Goal: Task Accomplishment & Management: Use online tool/utility

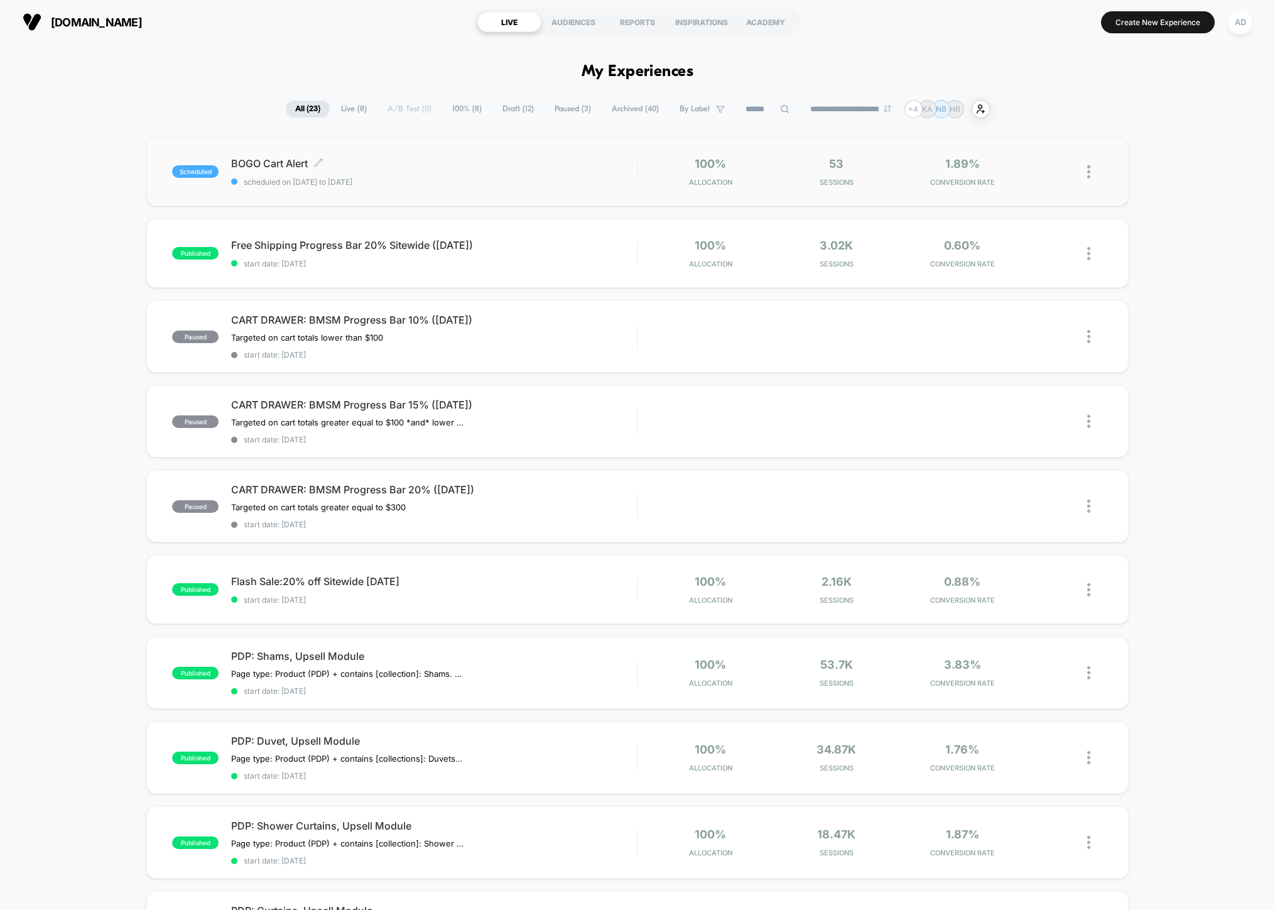
click at [401, 170] on div "BOGO Cart Alert Click to edit experience details Click to edit experience detai…" at bounding box center [434, 172] width 406 height 30
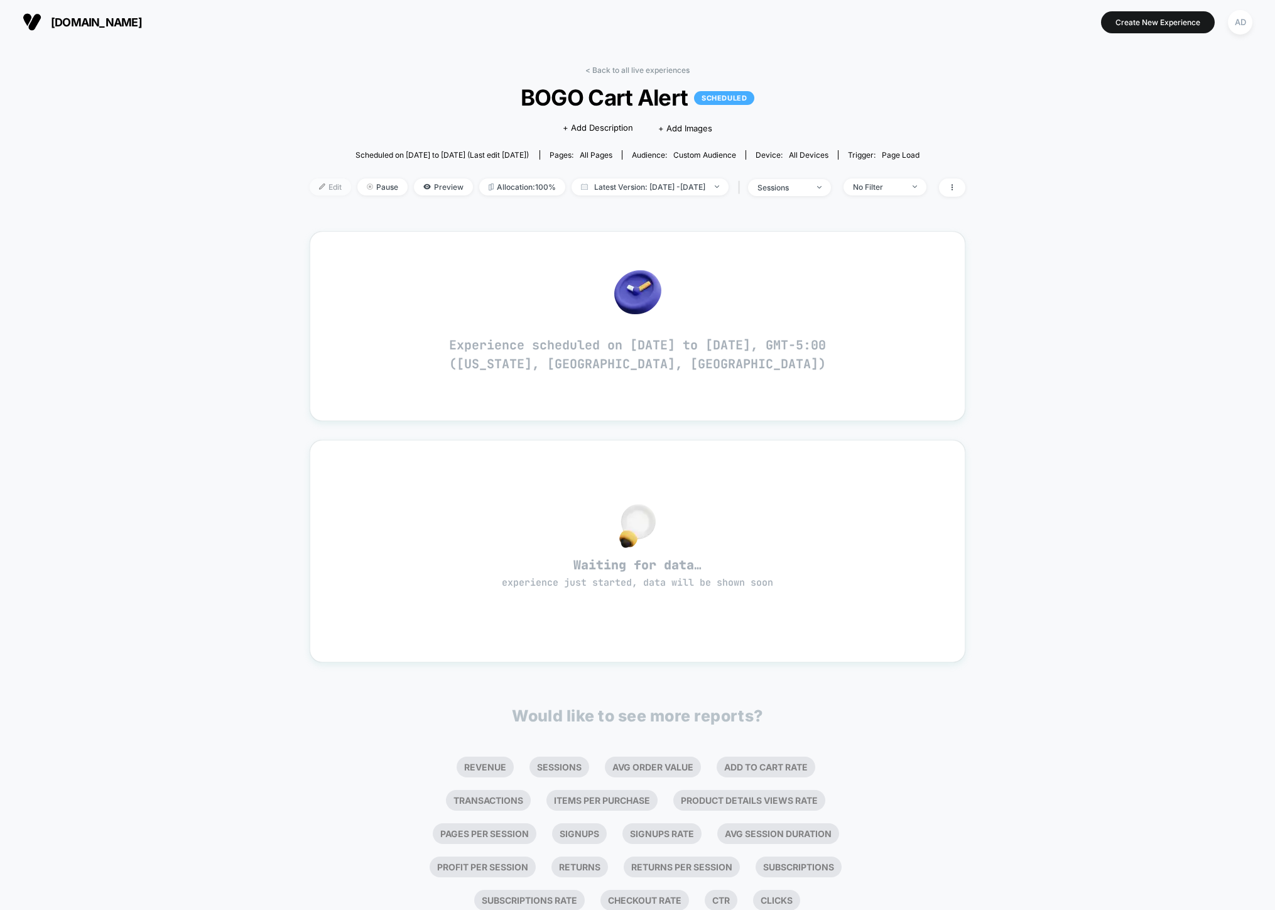
click at [317, 189] on span "Edit" at bounding box center [330, 186] width 41 height 17
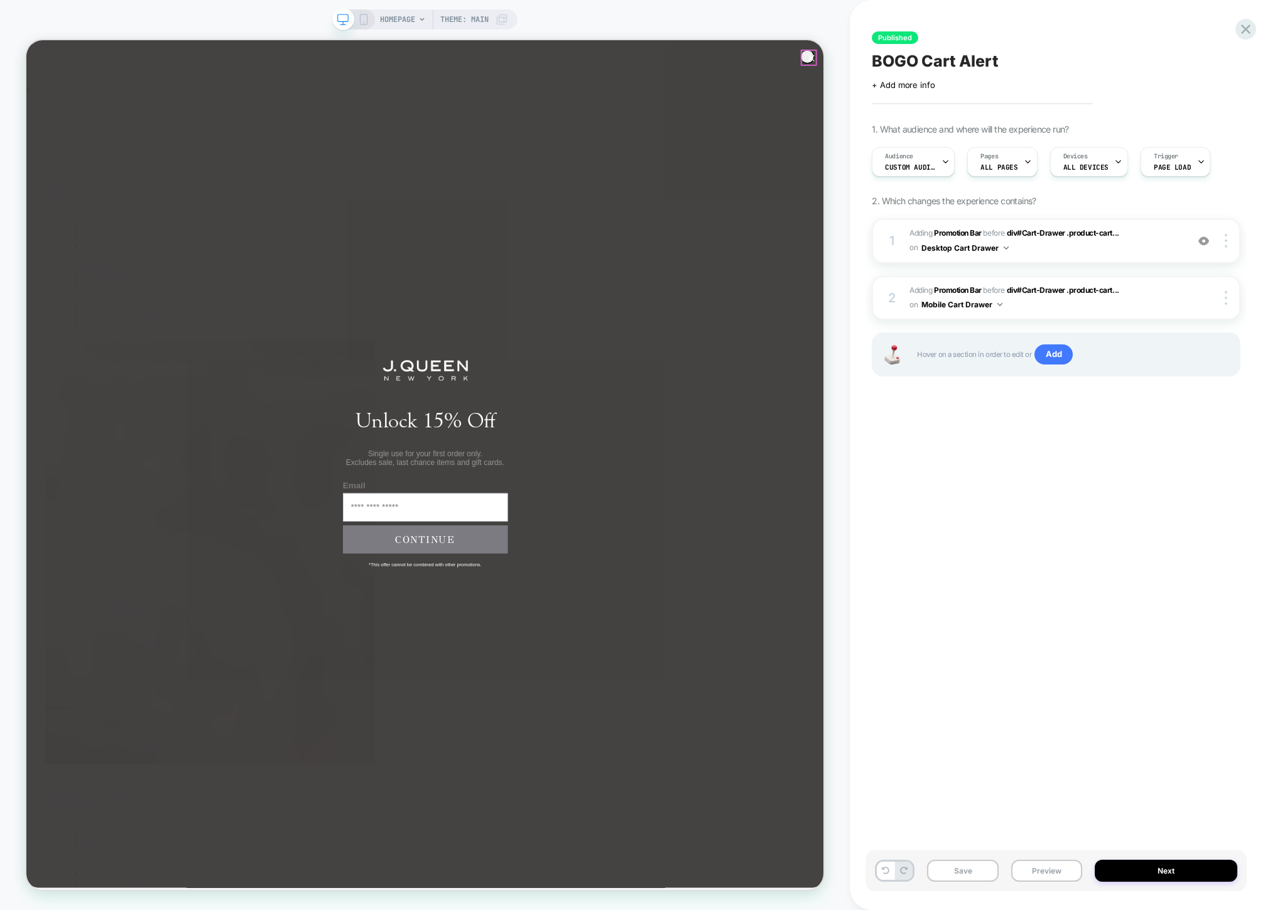
click at [1067, 60] on circle "Close dialog" at bounding box center [1073, 64] width 18 height 18
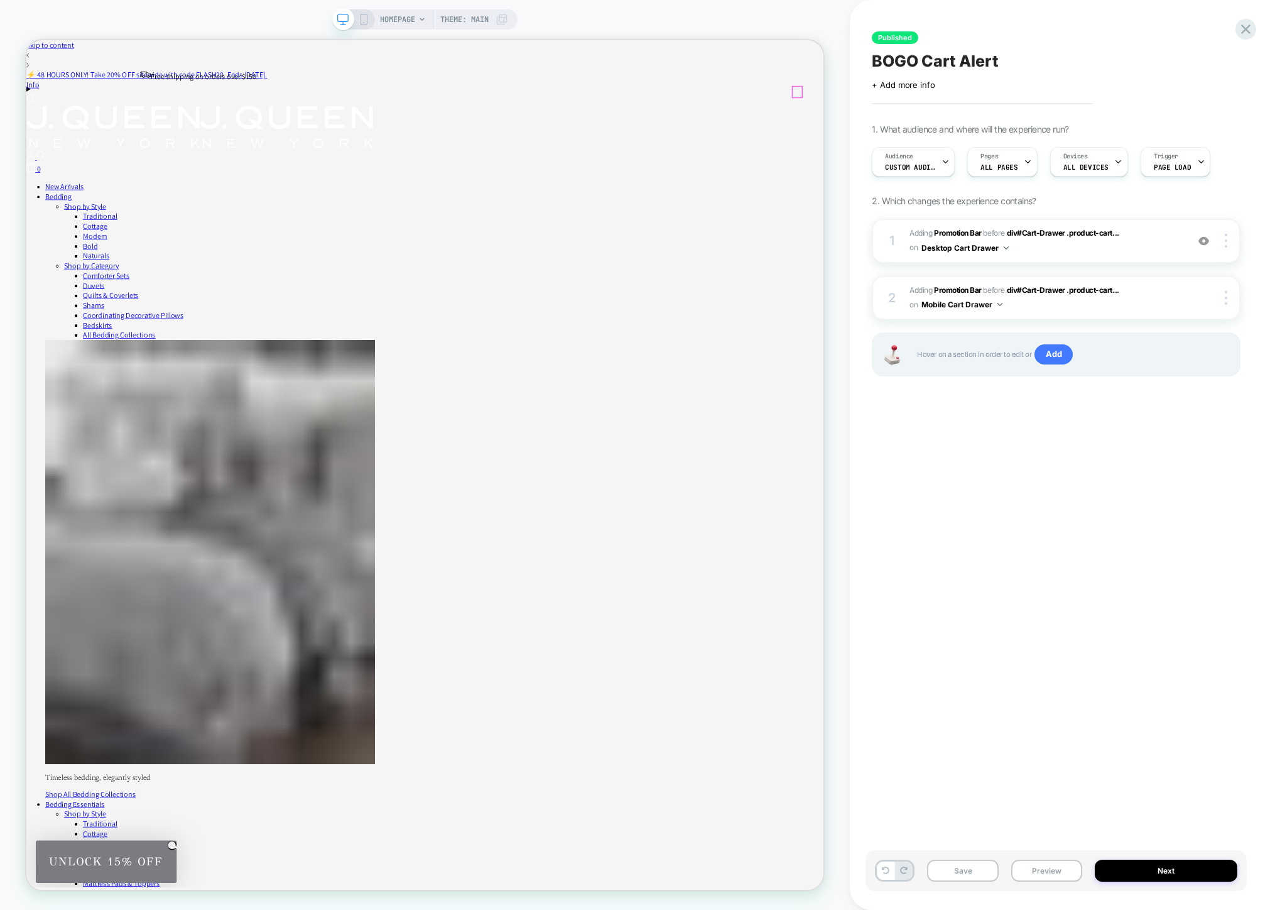
click at [1050, 203] on div "0" at bounding box center [557, 211] width 1063 height 16
click at [1058, 242] on span "#_loomi_addon_1757078499053 Adding Promotion Bar BEFORE div#Cart-Drawer .produc…" at bounding box center [1045, 241] width 271 height 30
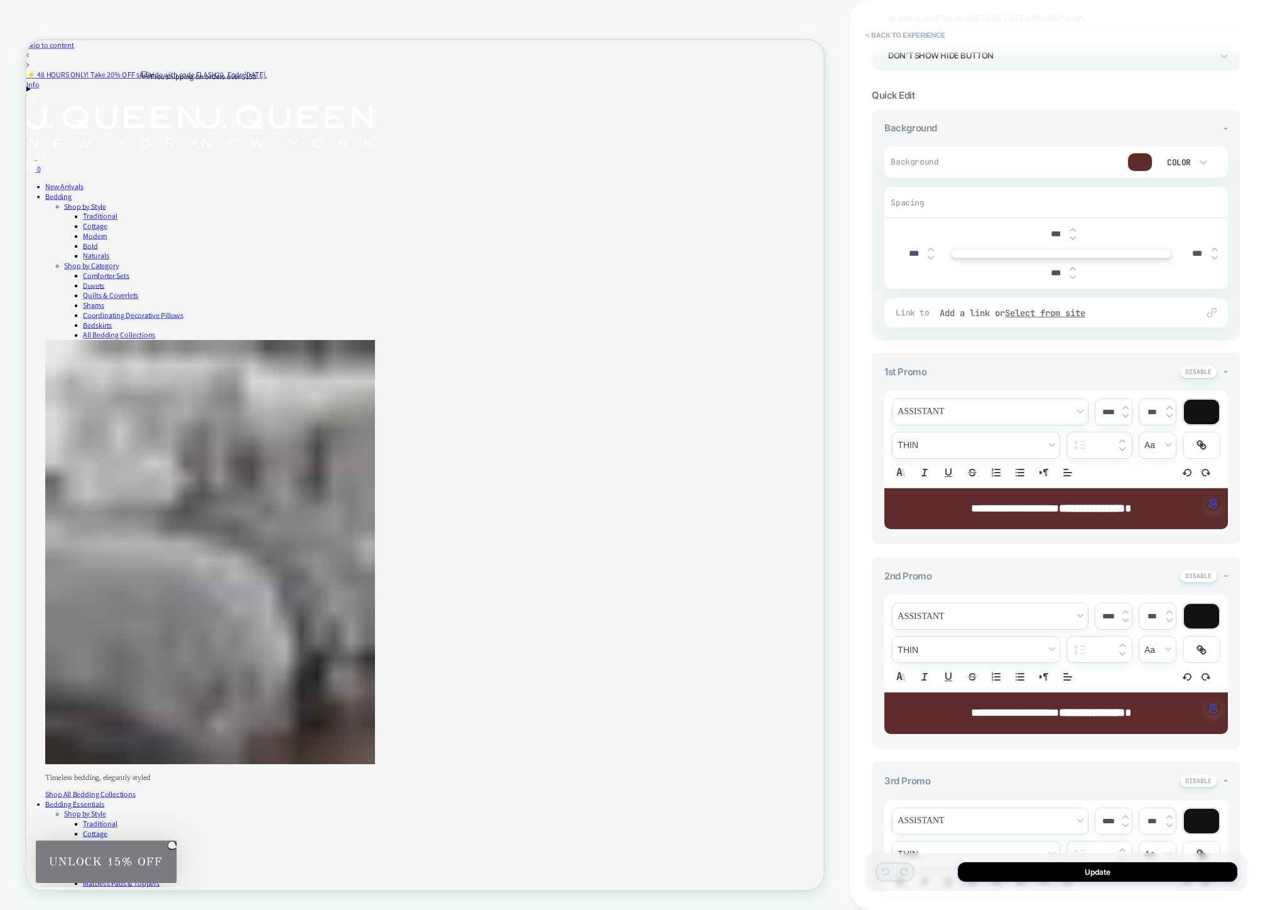
scroll to position [383, 0]
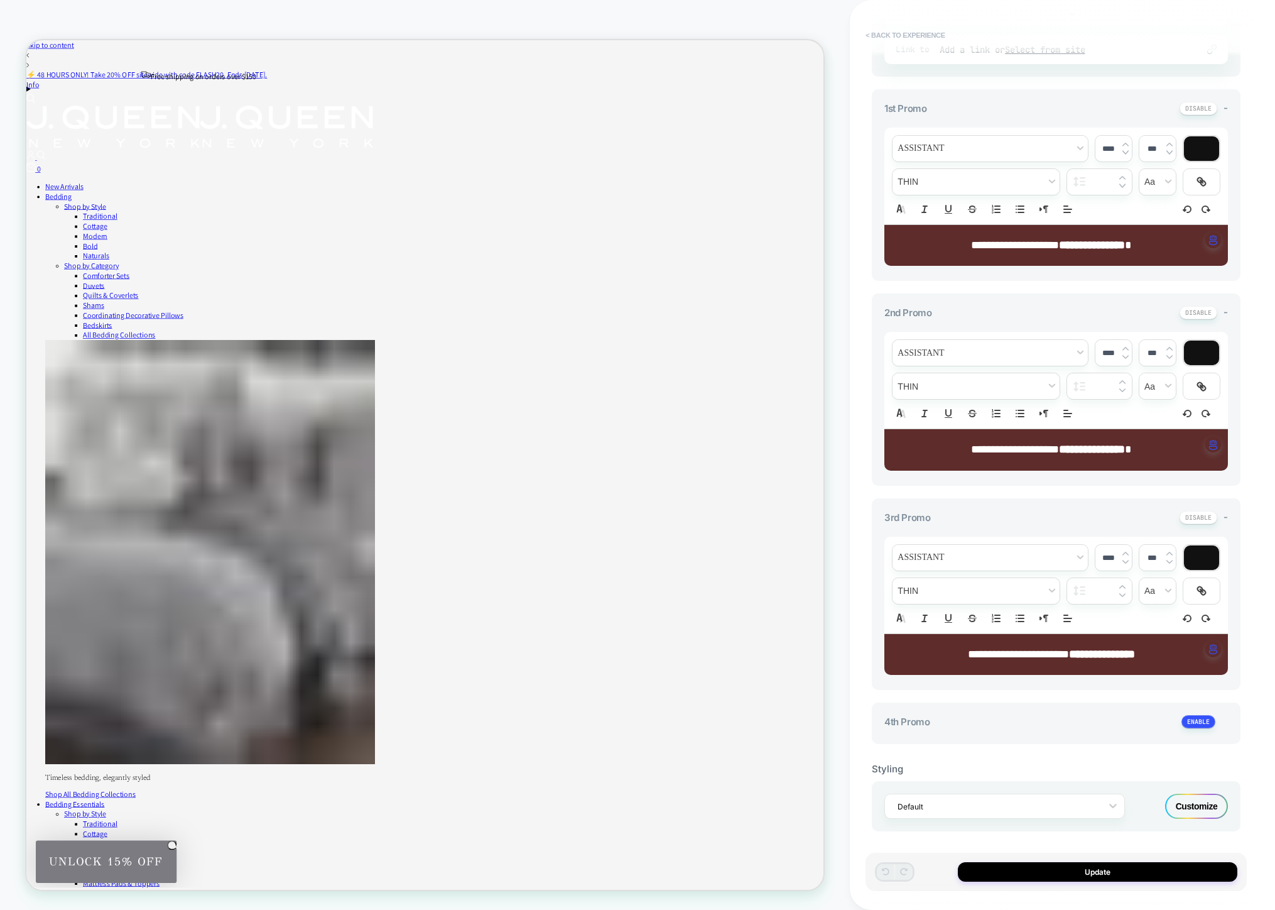
click at [879, 29] on button "< Back to experience" at bounding box center [905, 35] width 92 height 20
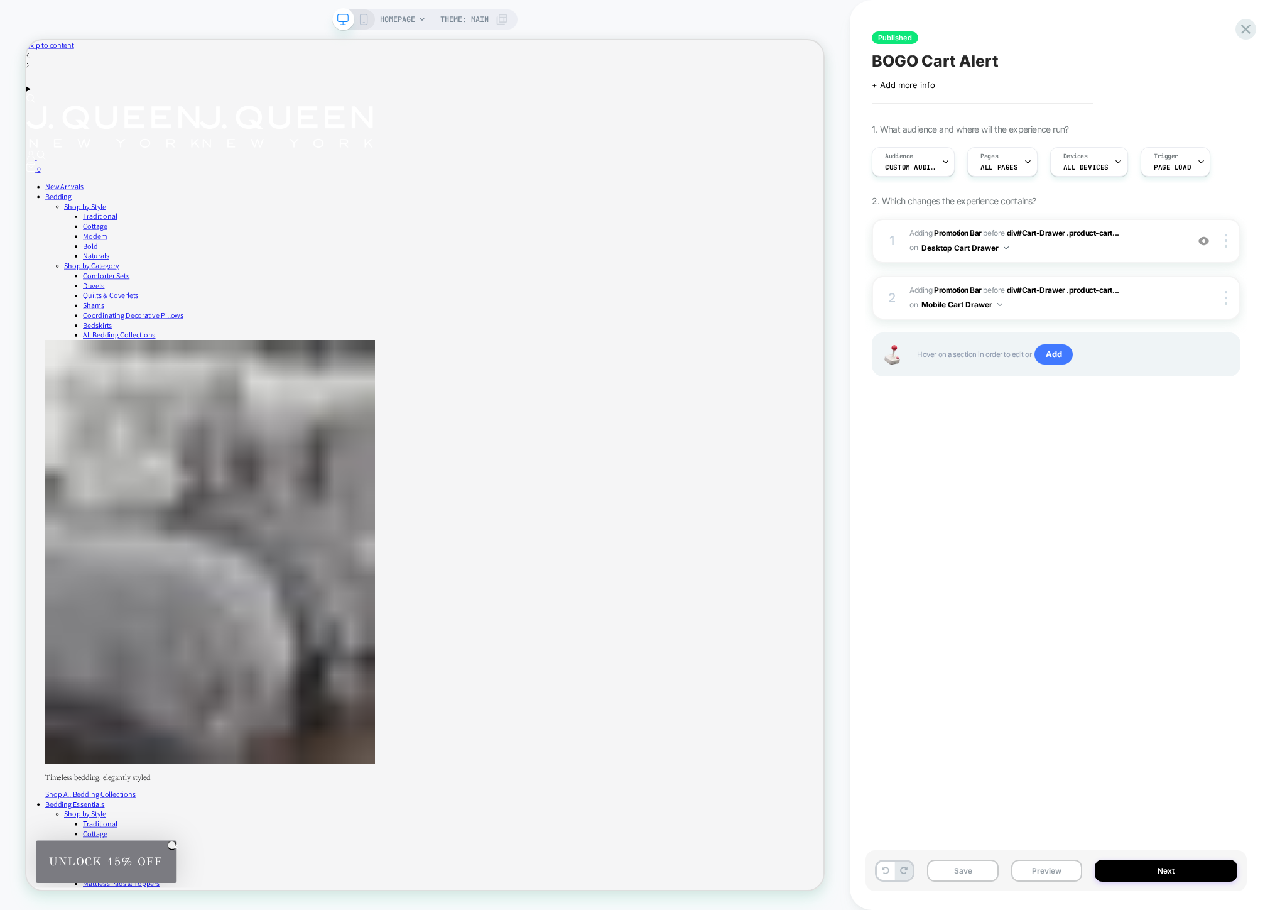
scroll to position [0, 0]
click at [909, 155] on span "Audience" at bounding box center [899, 156] width 28 height 9
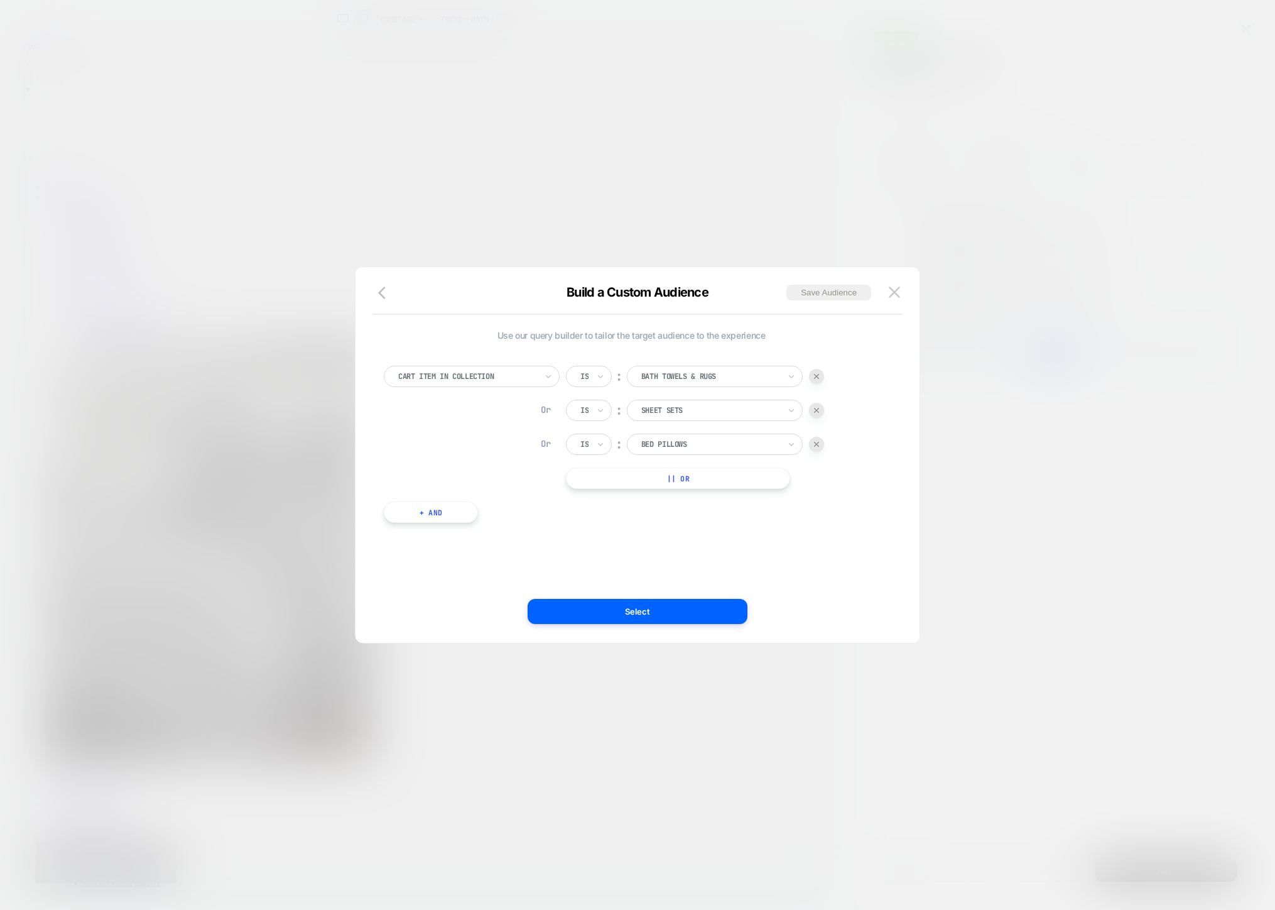
click at [769, 156] on div at bounding box center [637, 455] width 1275 height 910
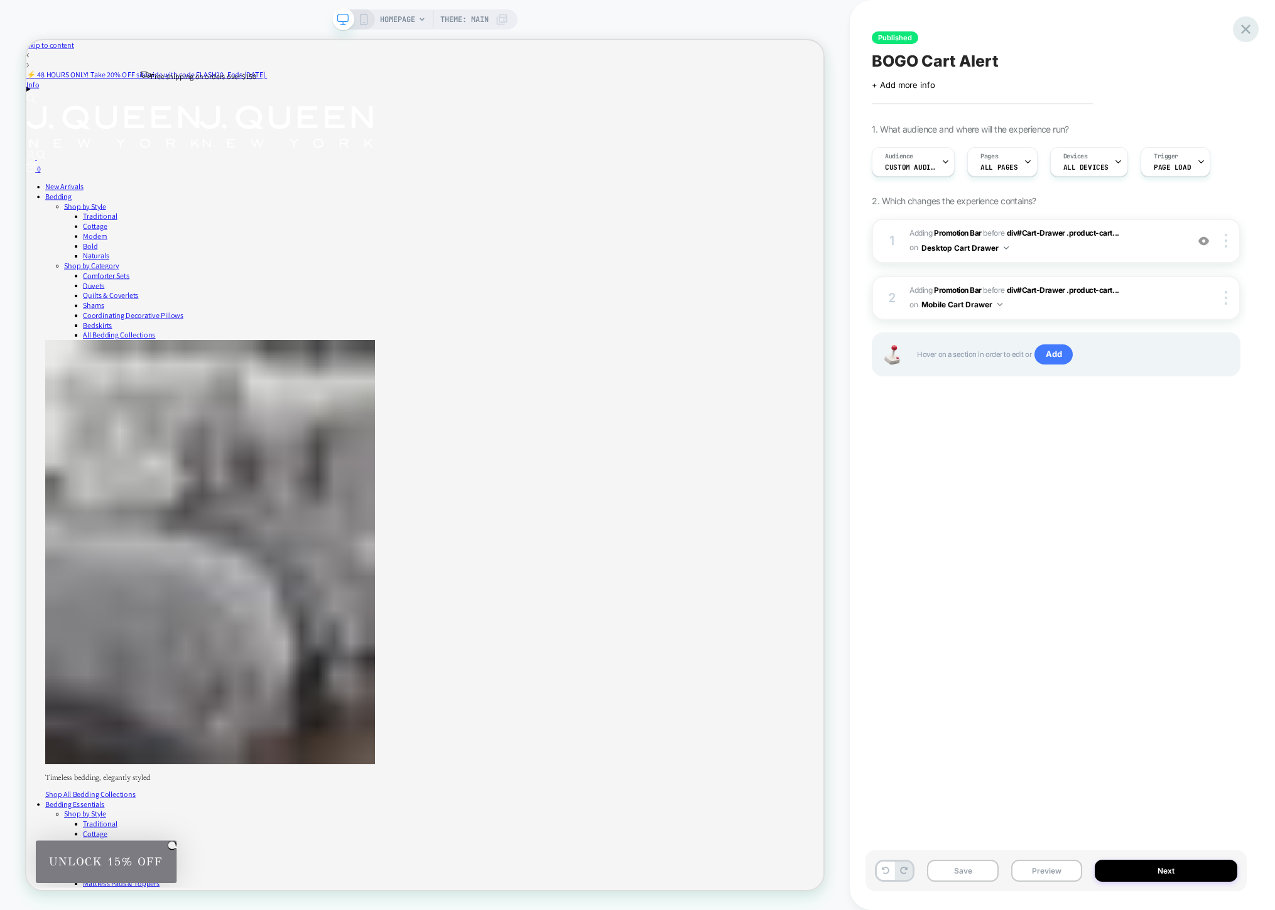
click at [1246, 23] on icon at bounding box center [1245, 29] width 17 height 17
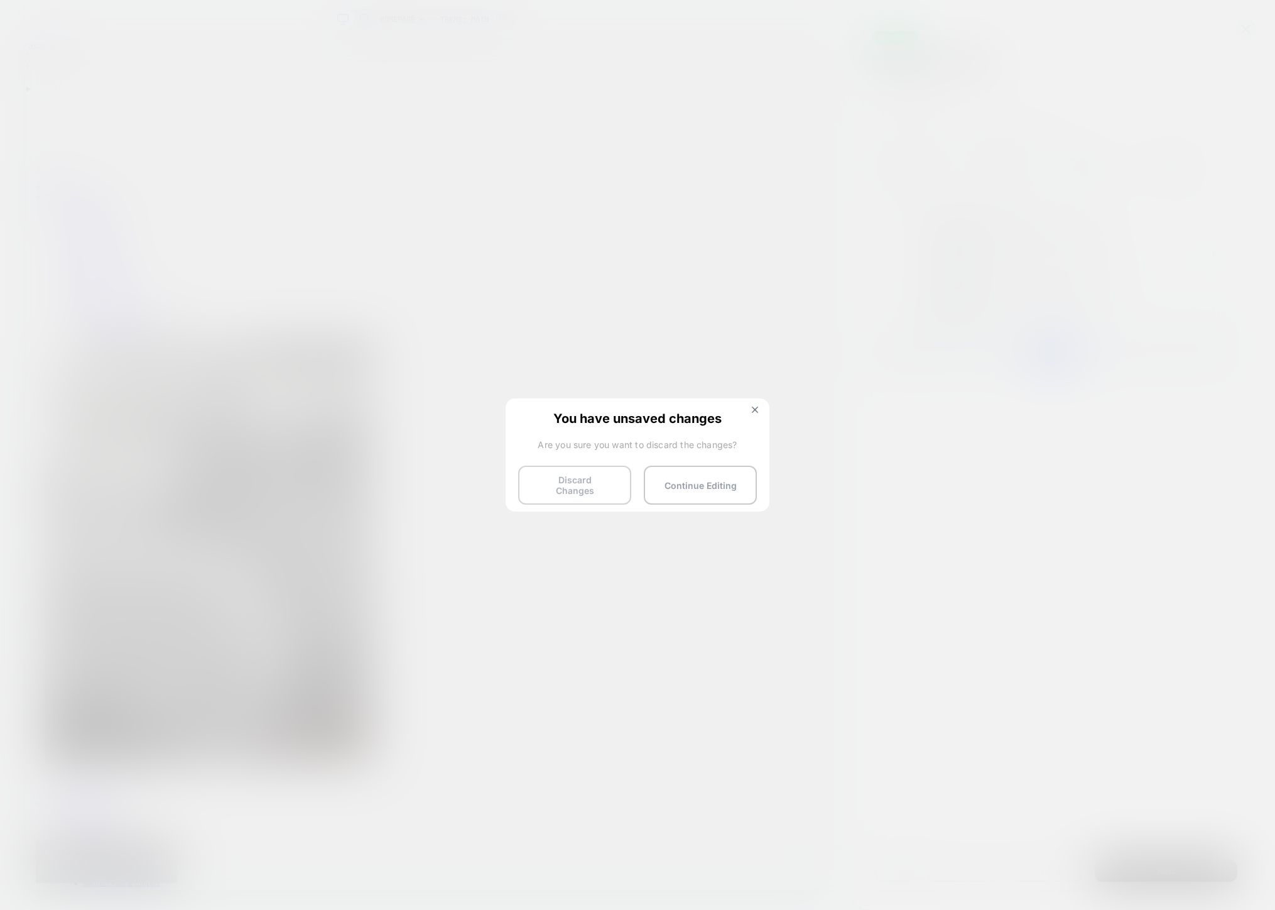
click at [557, 496] on button "Discard Changes" at bounding box center [574, 484] width 113 height 39
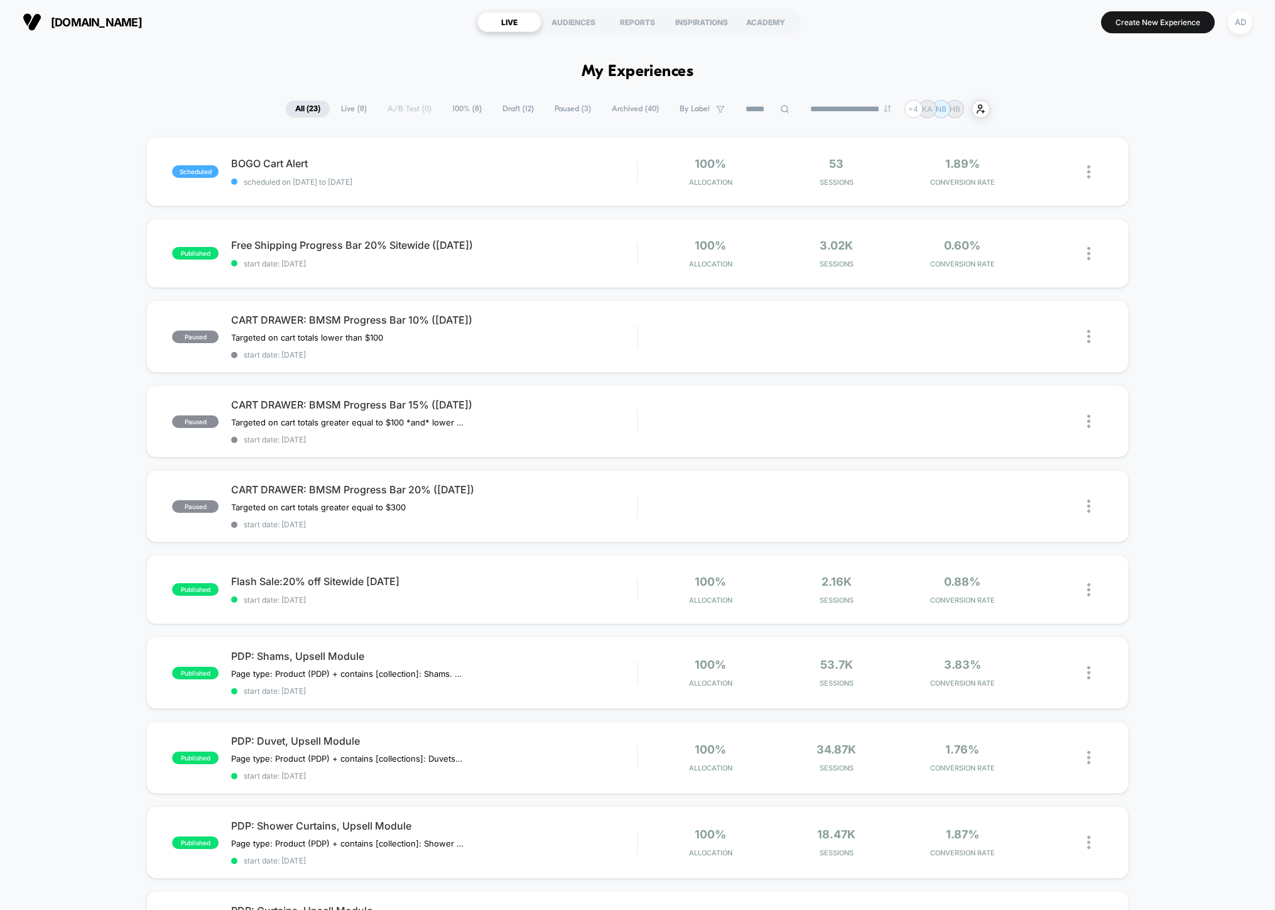
click at [643, 109] on span "Archived ( 40 )" at bounding box center [635, 109] width 66 height 17
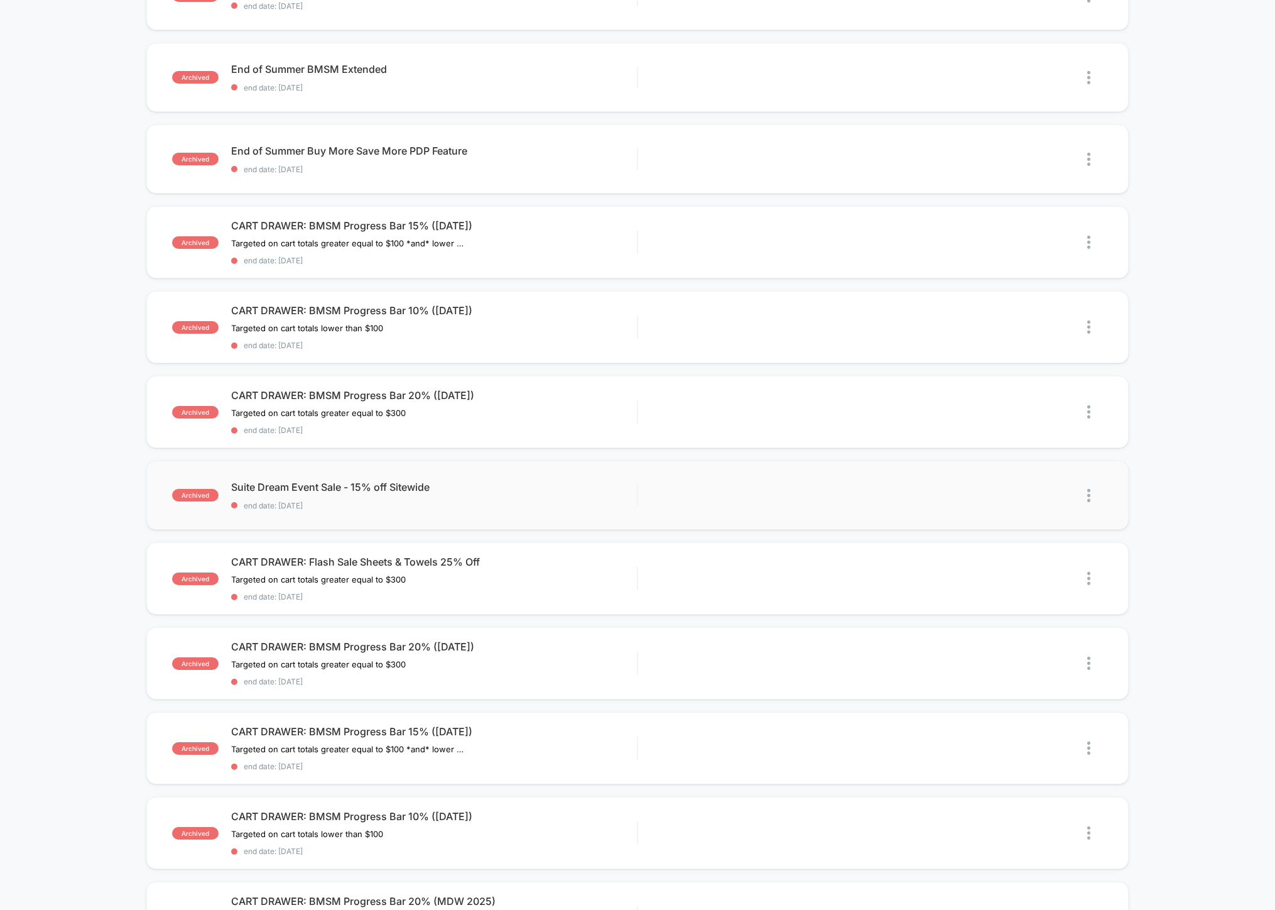
scroll to position [325, 0]
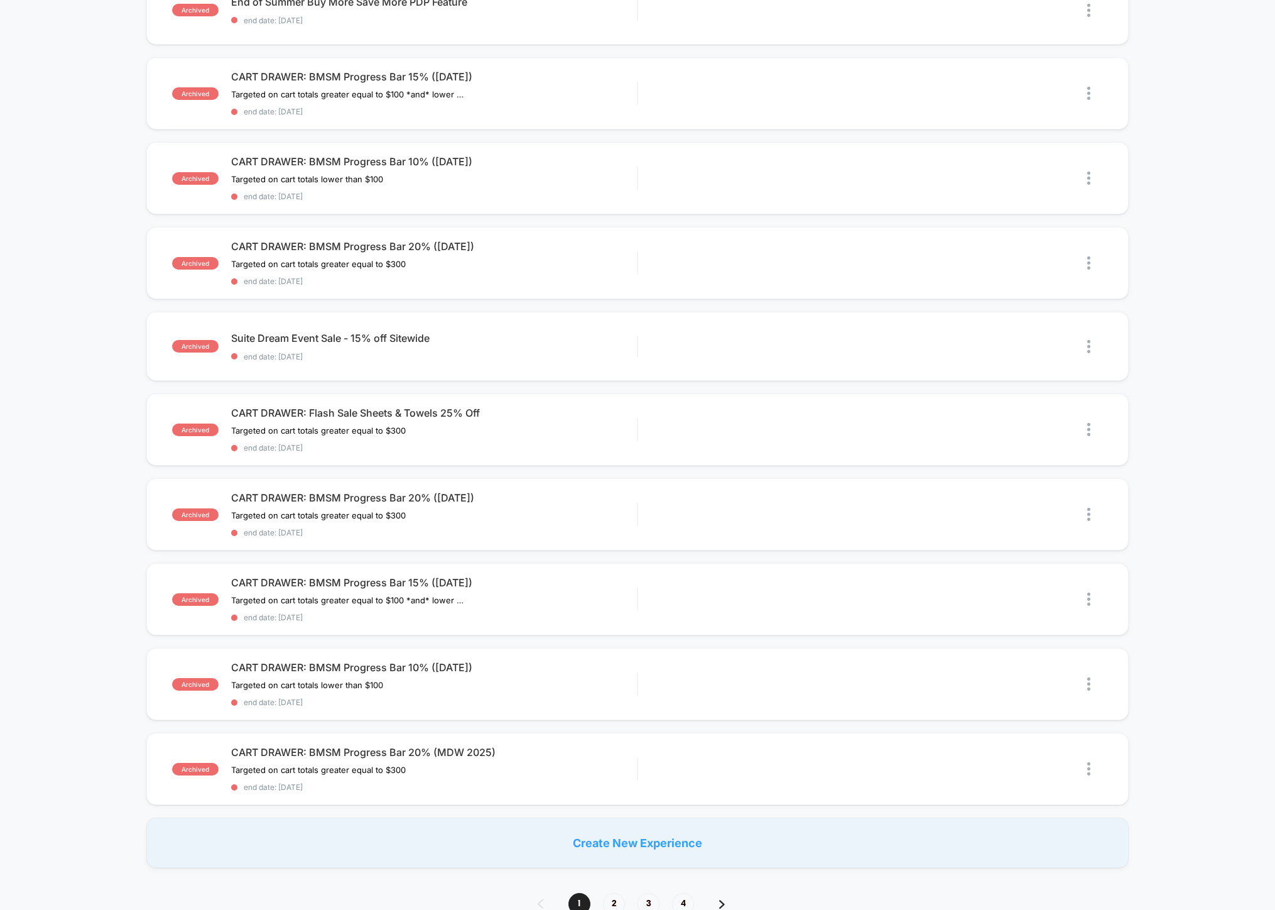
click at [617, 897] on span "2" at bounding box center [614, 904] width 22 height 22
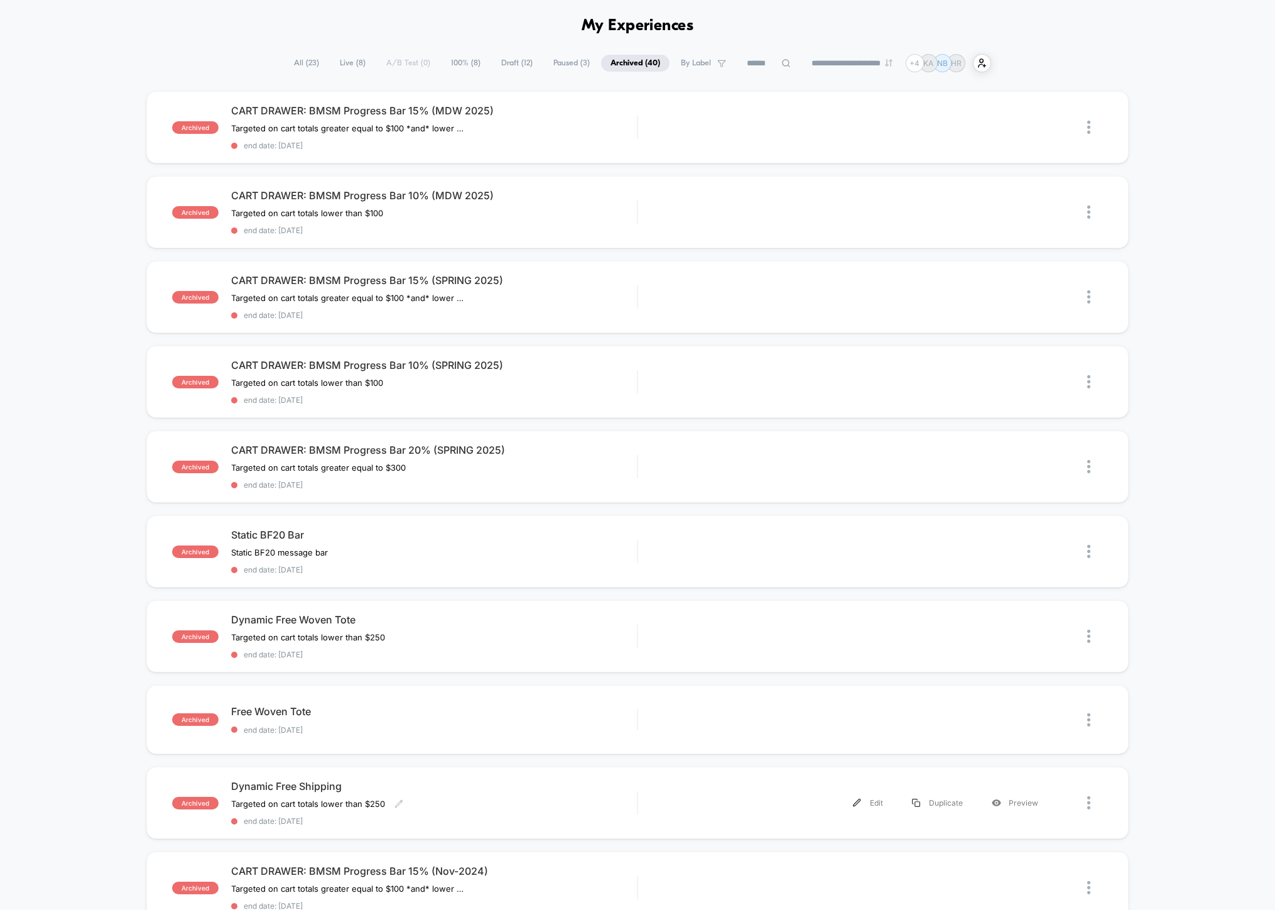
scroll to position [0, 0]
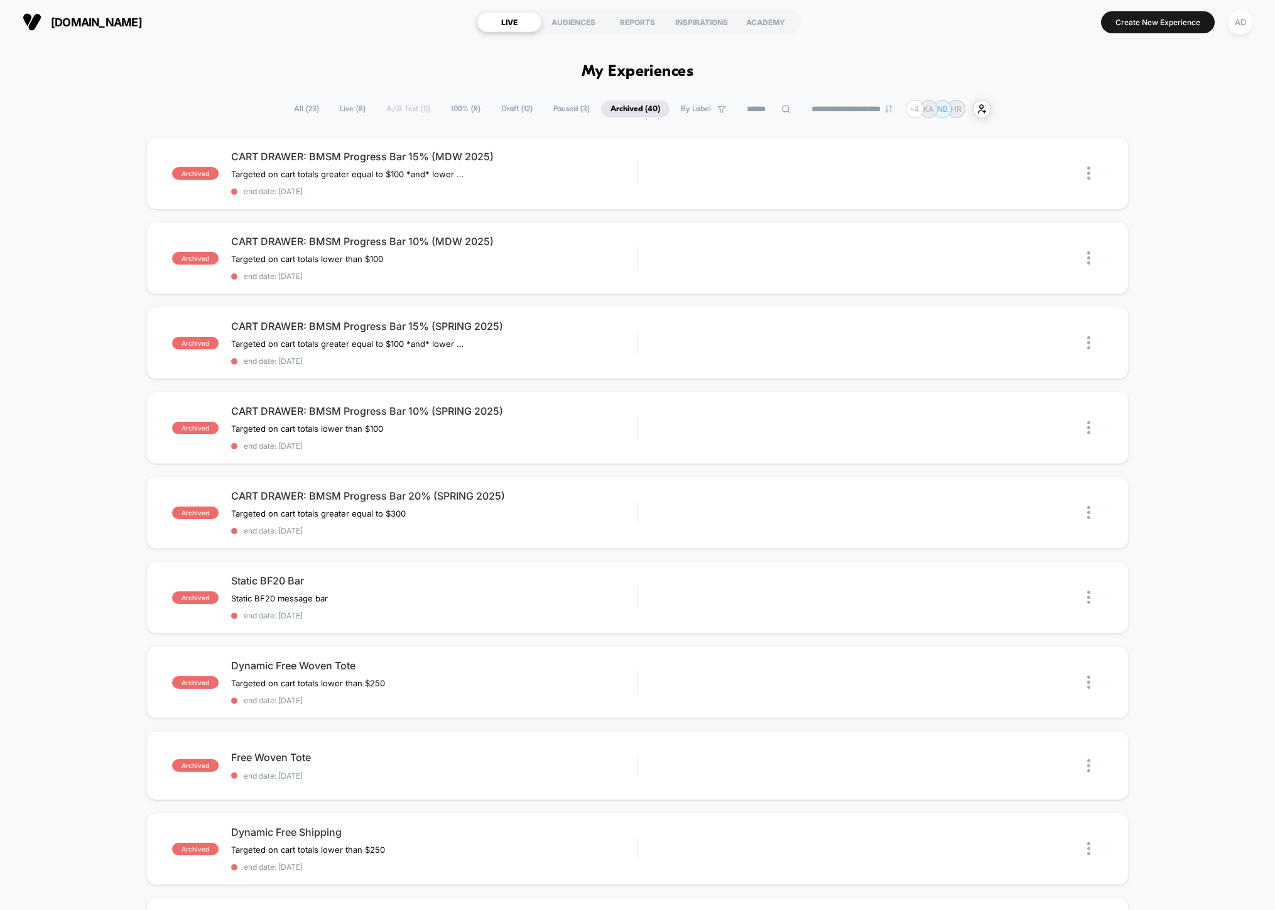
click at [559, 111] on span "Paused ( 3 )" at bounding box center [571, 109] width 55 height 17
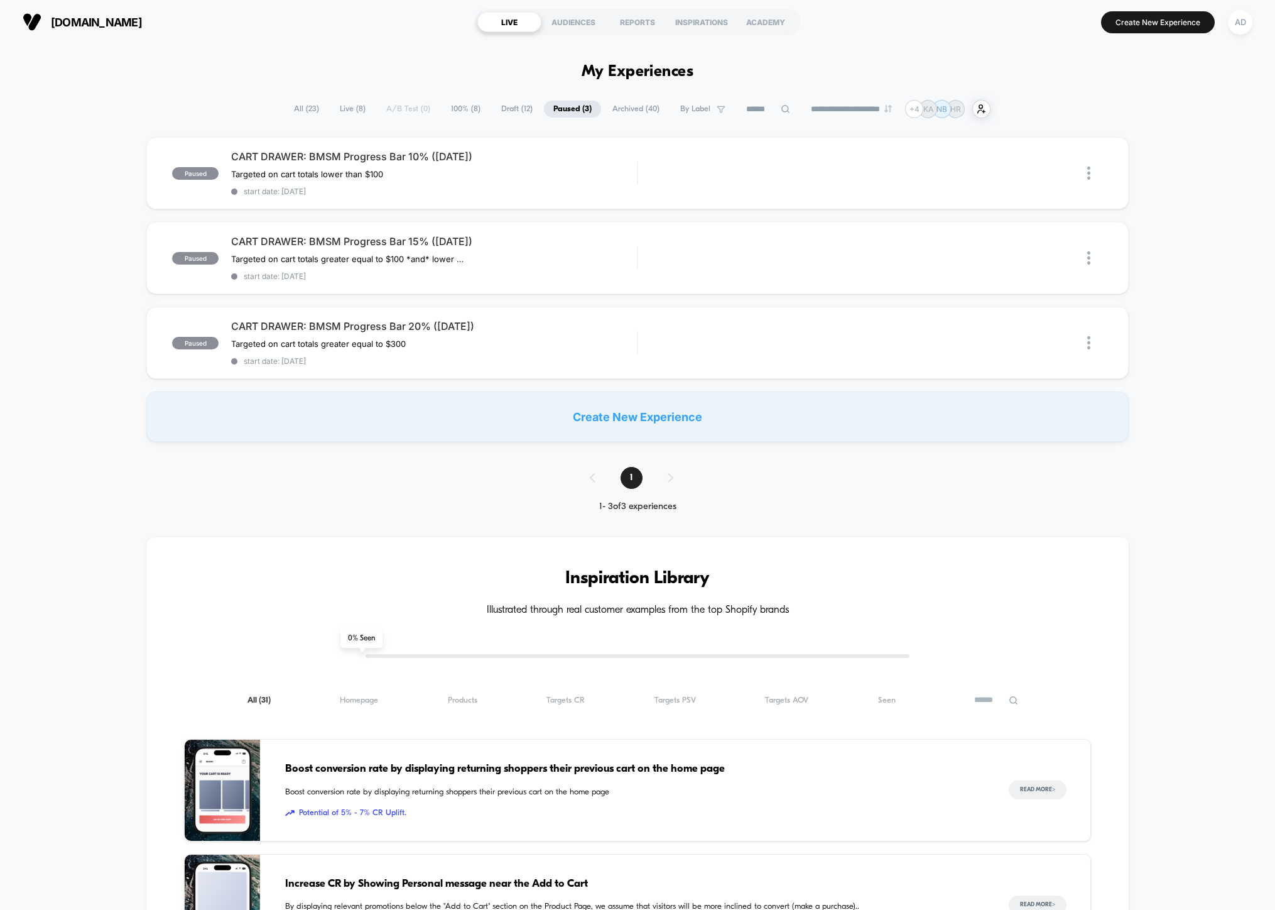
click at [508, 107] on span "Draft ( 12 )" at bounding box center [517, 109] width 50 height 17
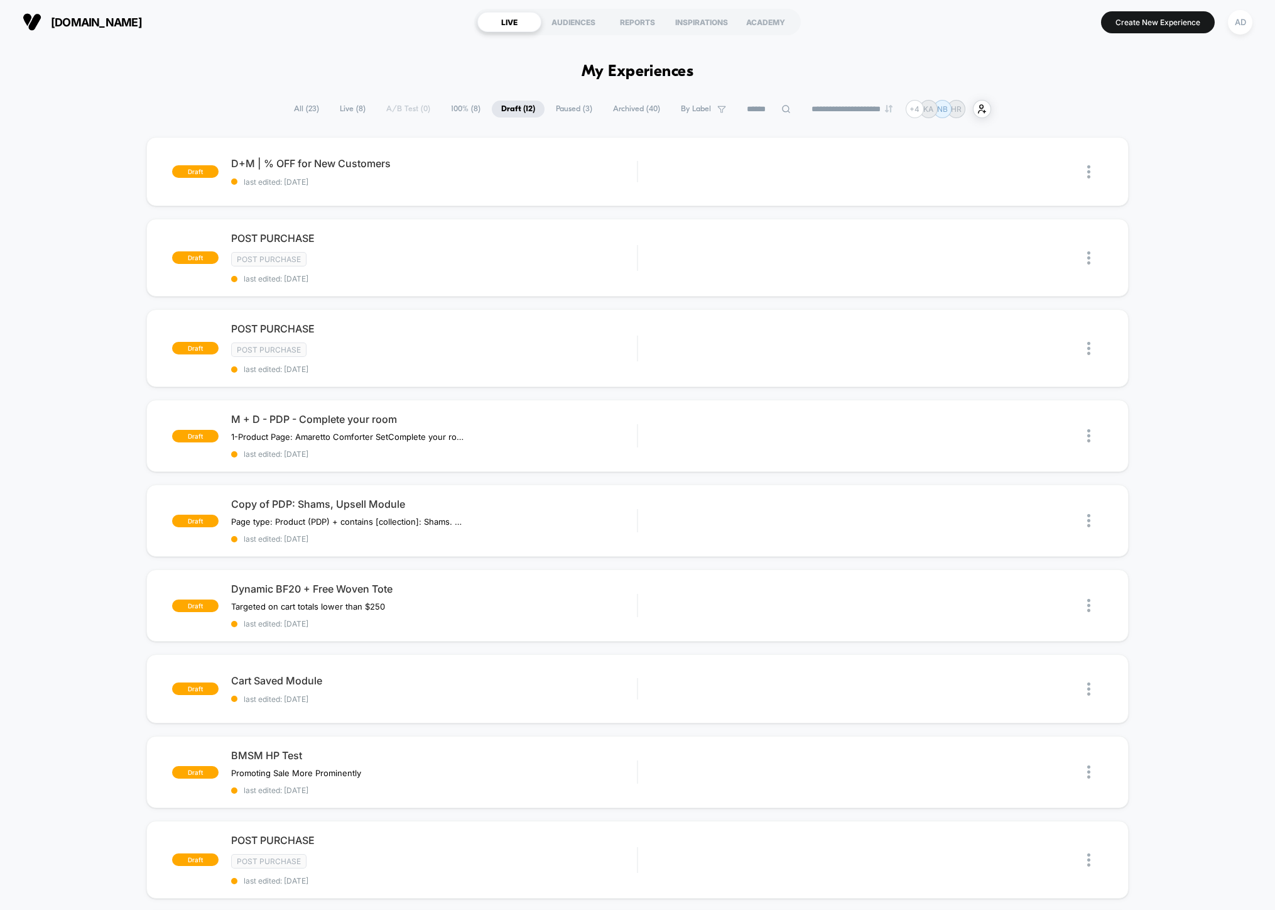
click at [448, 106] on span "100% ( 8 )" at bounding box center [466, 109] width 48 height 17
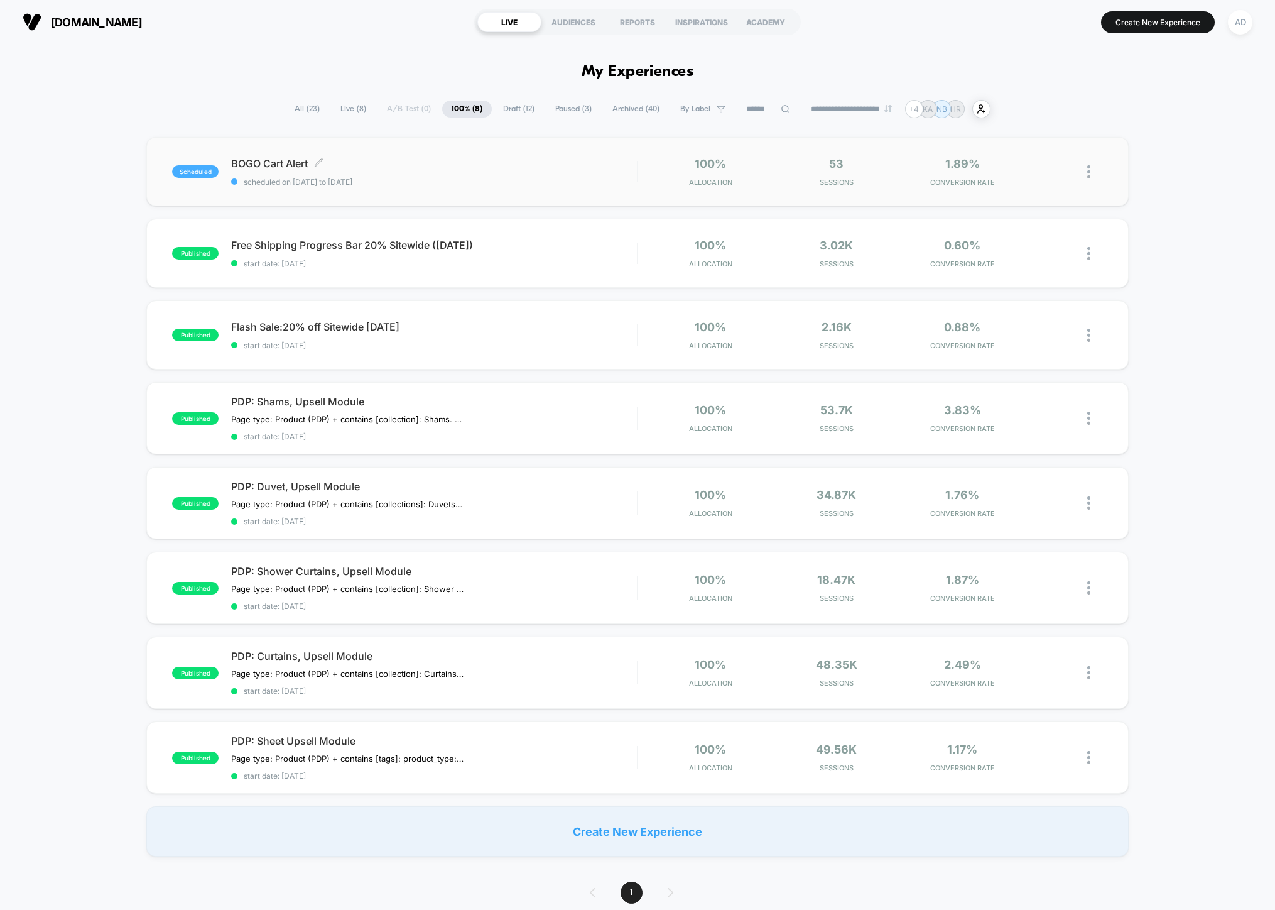
click at [464, 158] on span "BOGO Cart Alert Click to edit experience details" at bounding box center [434, 163] width 406 height 13
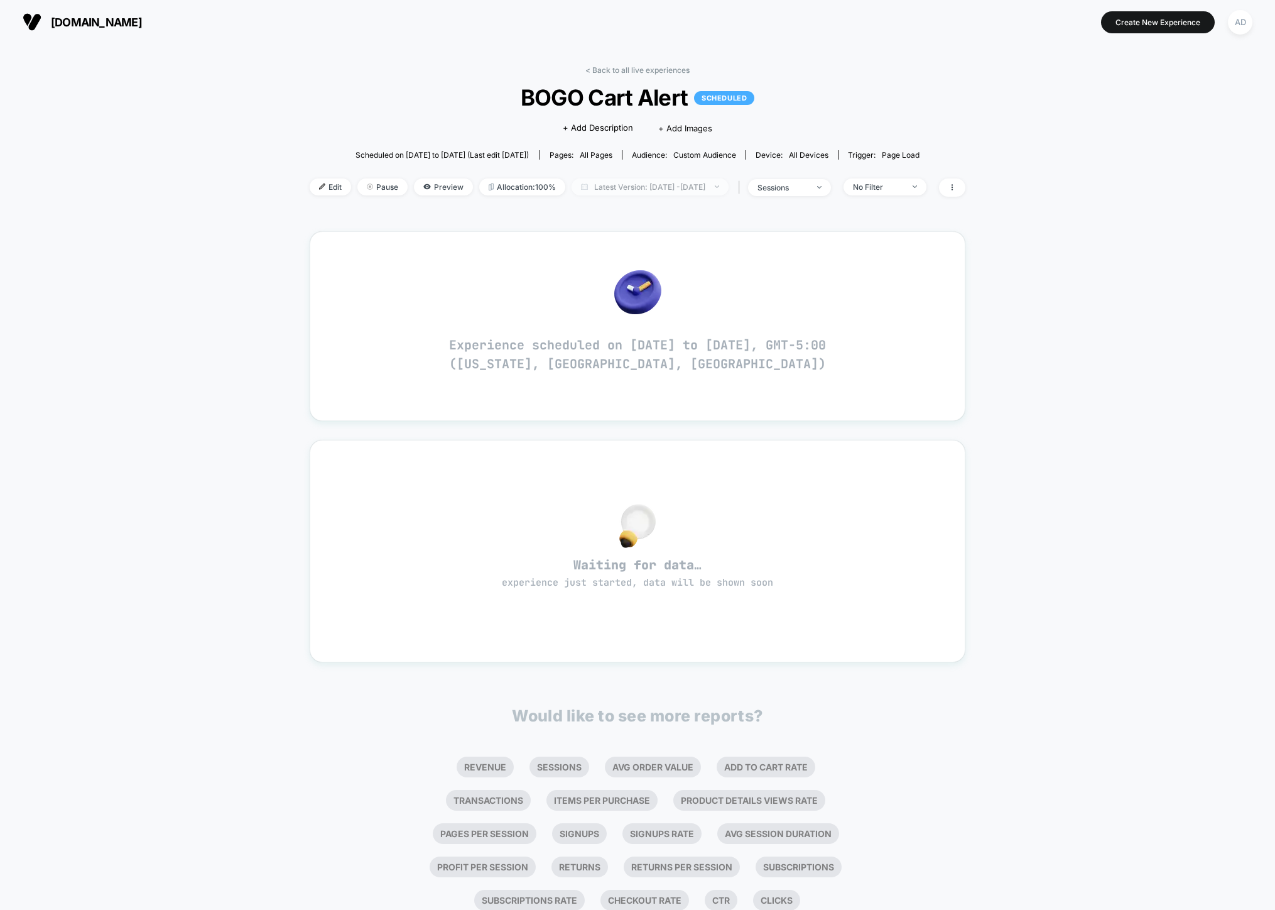
click at [725, 184] on span "Latest Version: [DATE] - [DATE]" at bounding box center [650, 186] width 157 height 17
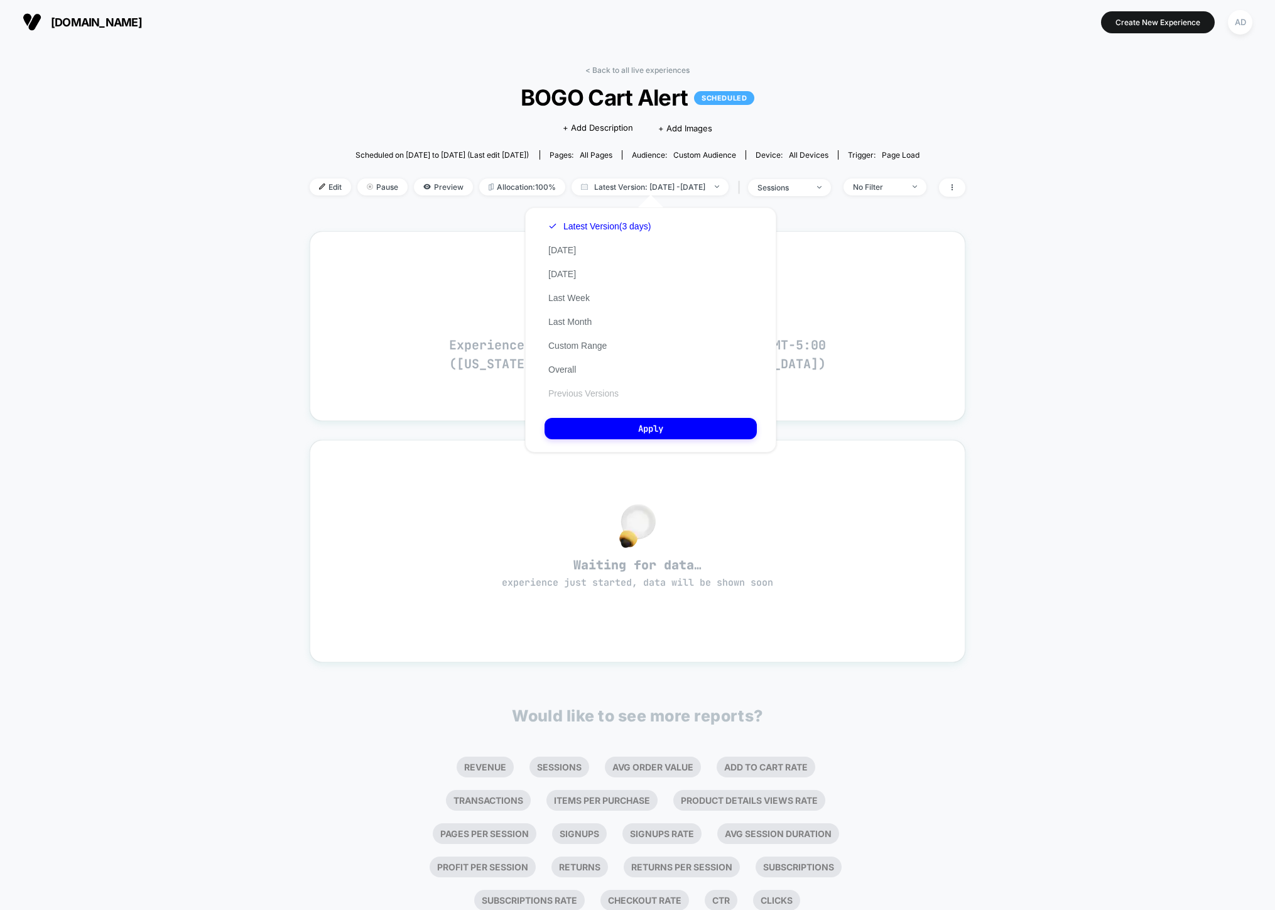
click at [575, 398] on button "Previous Versions" at bounding box center [584, 393] width 78 height 11
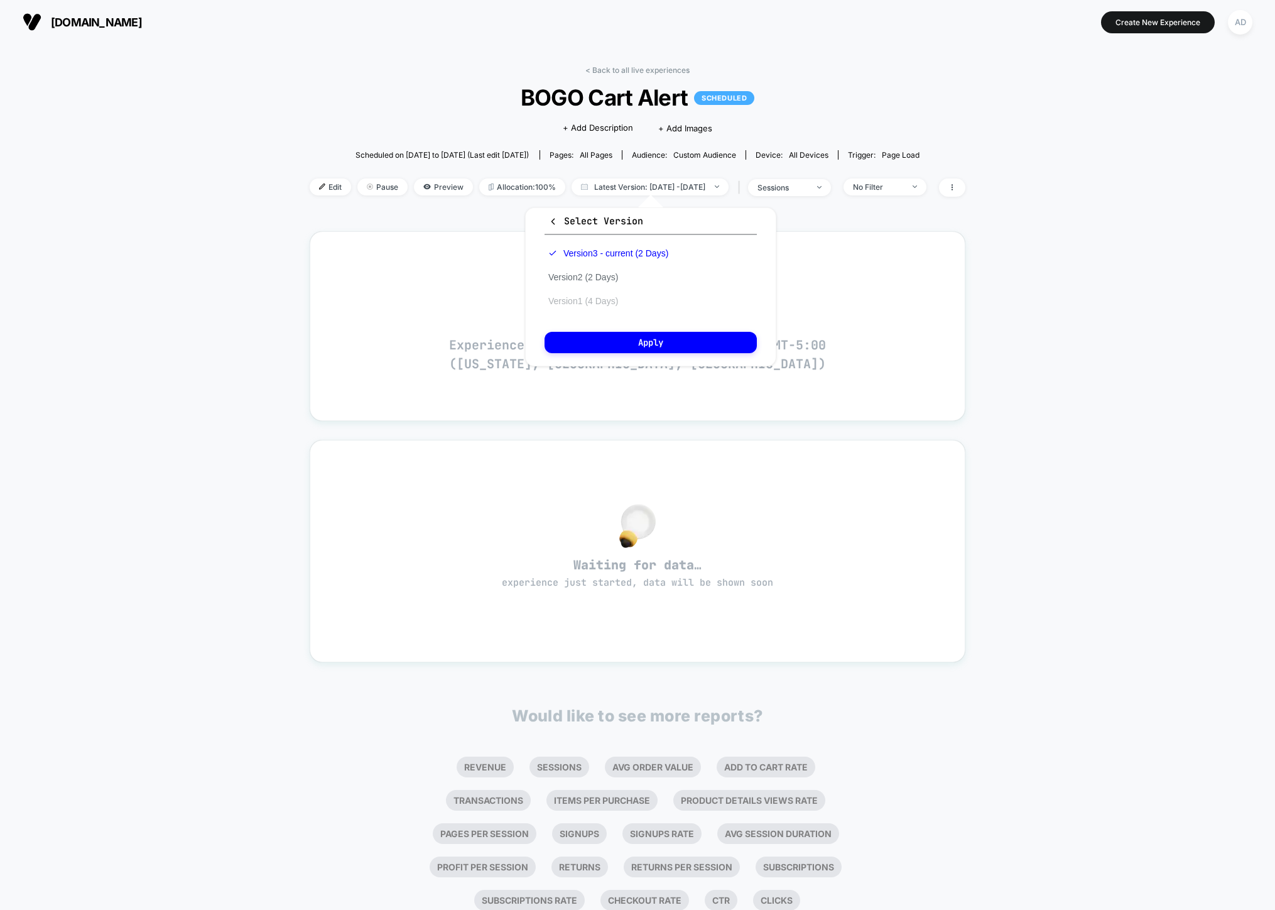
click at [615, 303] on button "Version 1 (4 Days)" at bounding box center [583, 300] width 77 height 11
click at [685, 341] on button "Apply" at bounding box center [651, 342] width 212 height 21
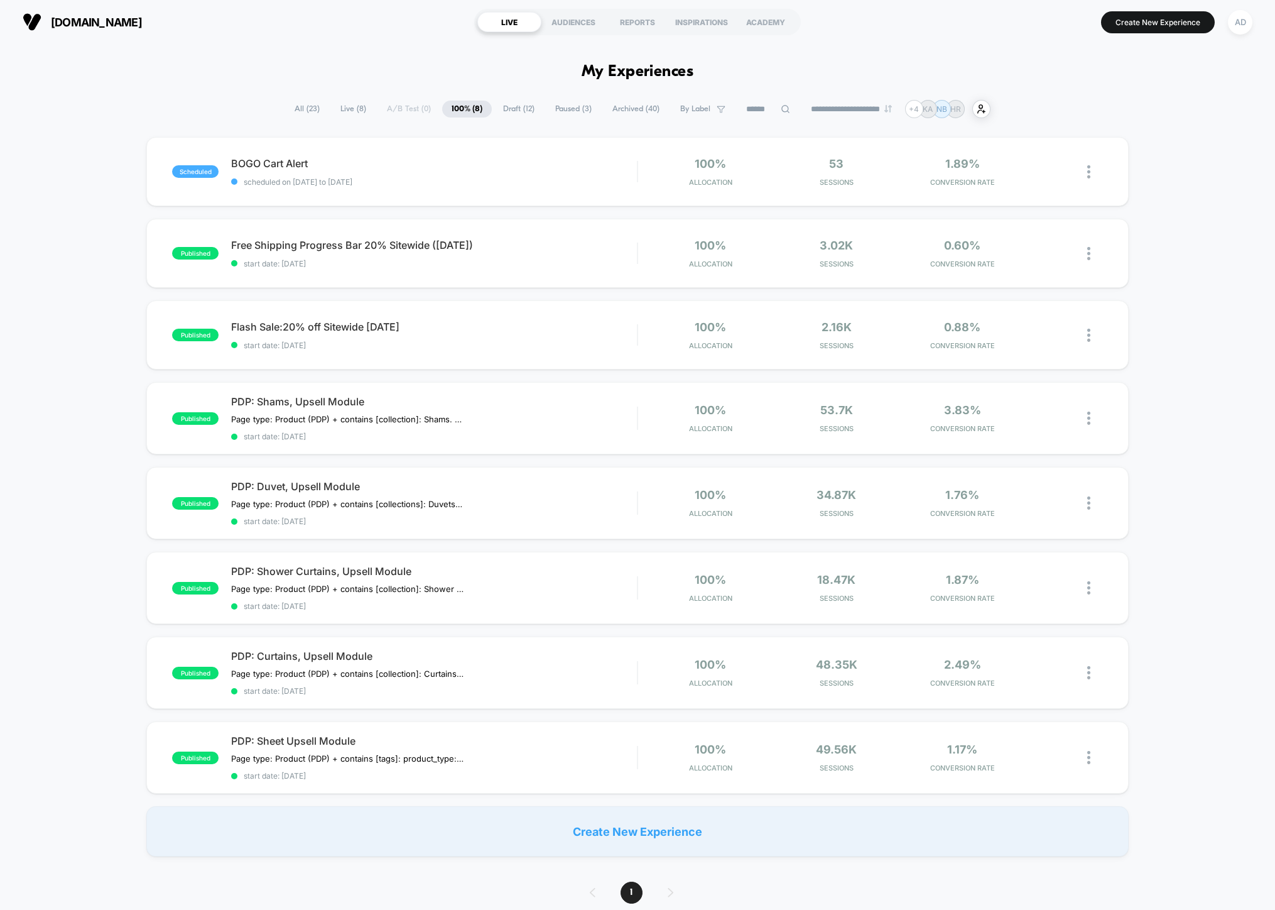
click at [294, 102] on span "All ( 23 )" at bounding box center [307, 109] width 44 height 17
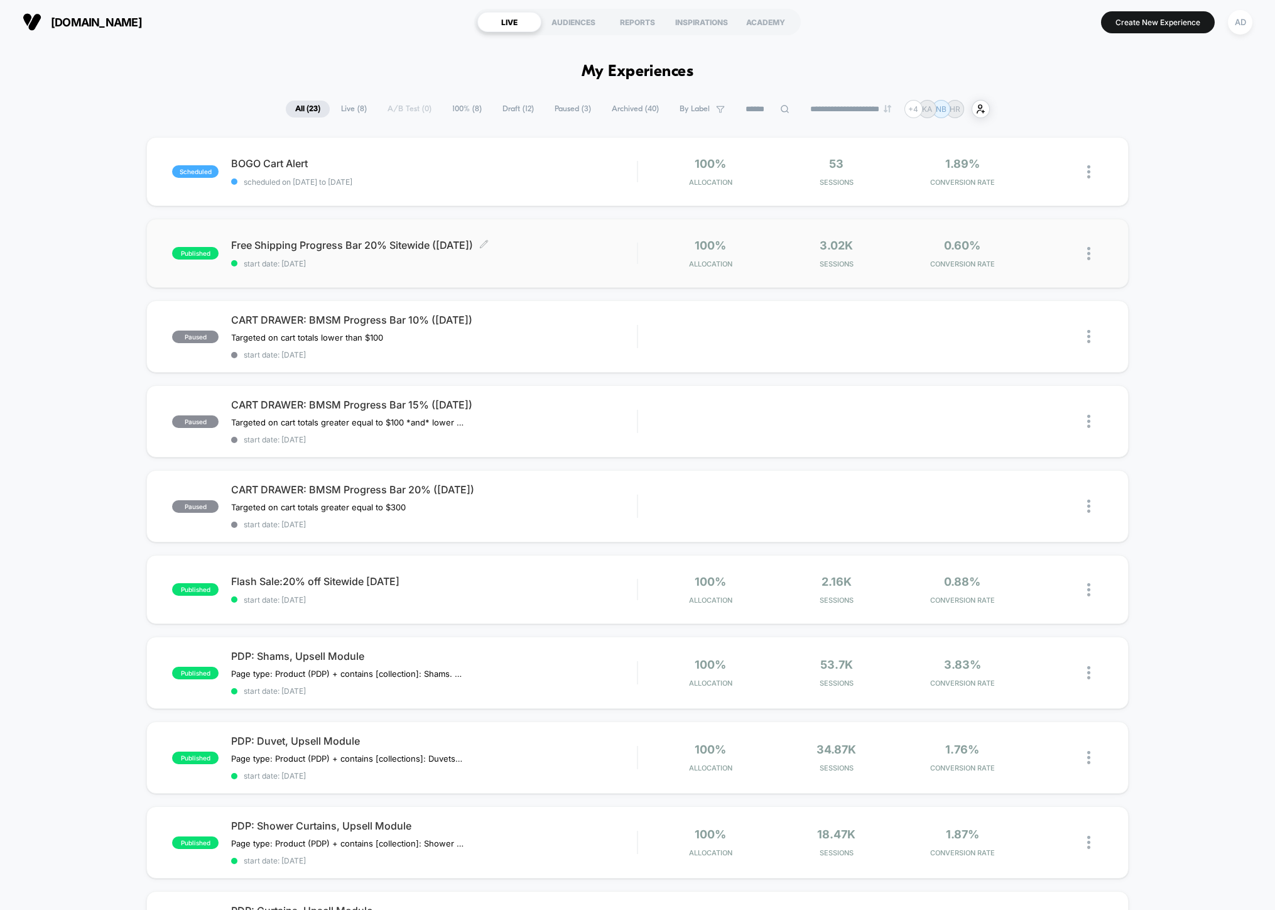
click at [414, 249] on span "Free Shipping Progress Bar 20% Sitewide ([DATE]) Click to edit experience detai…" at bounding box center [434, 245] width 406 height 13
click at [1136, 12] on button "Create New Experience" at bounding box center [1158, 22] width 114 height 22
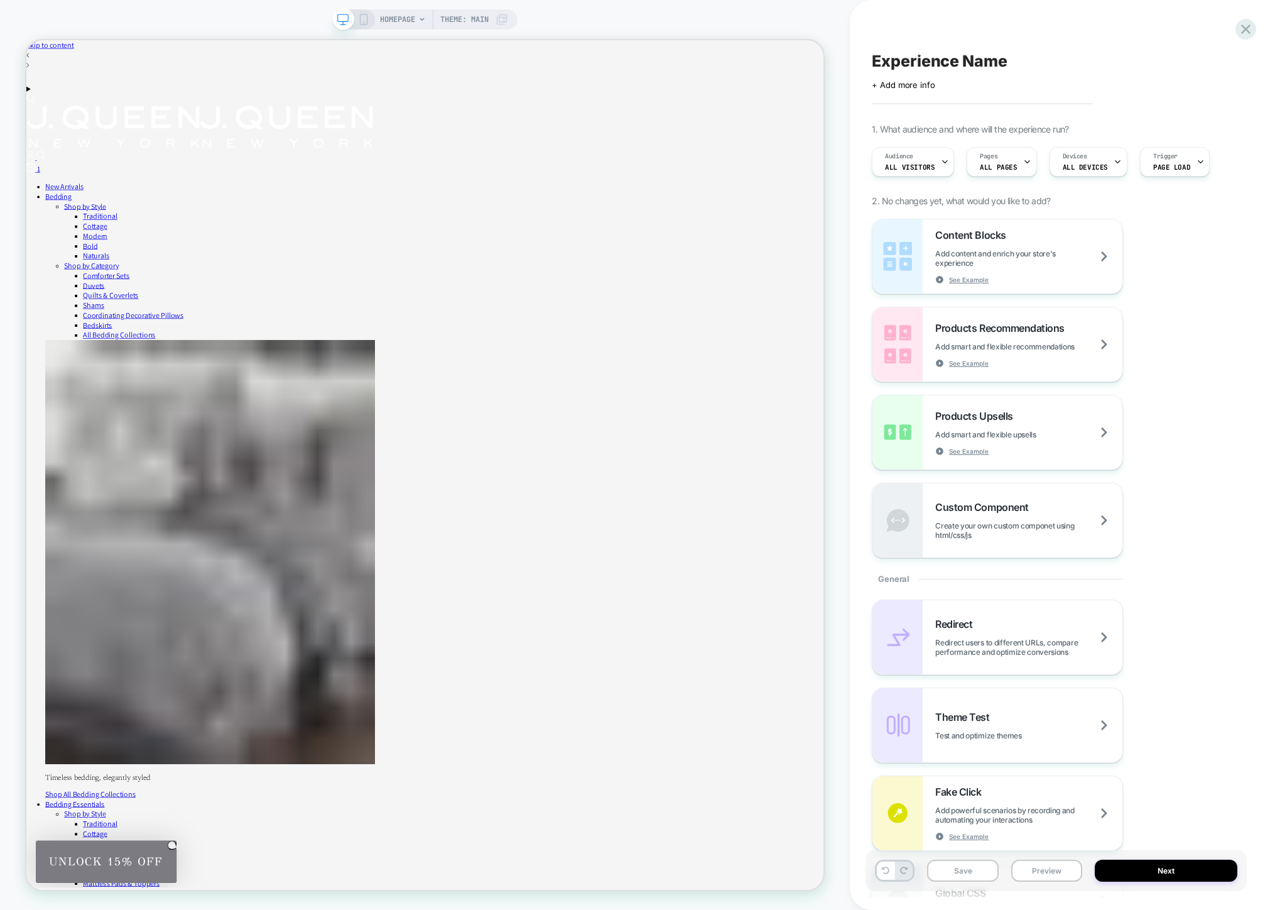
click at [469, 24] on span "Theme: MAIN" at bounding box center [464, 19] width 48 height 20
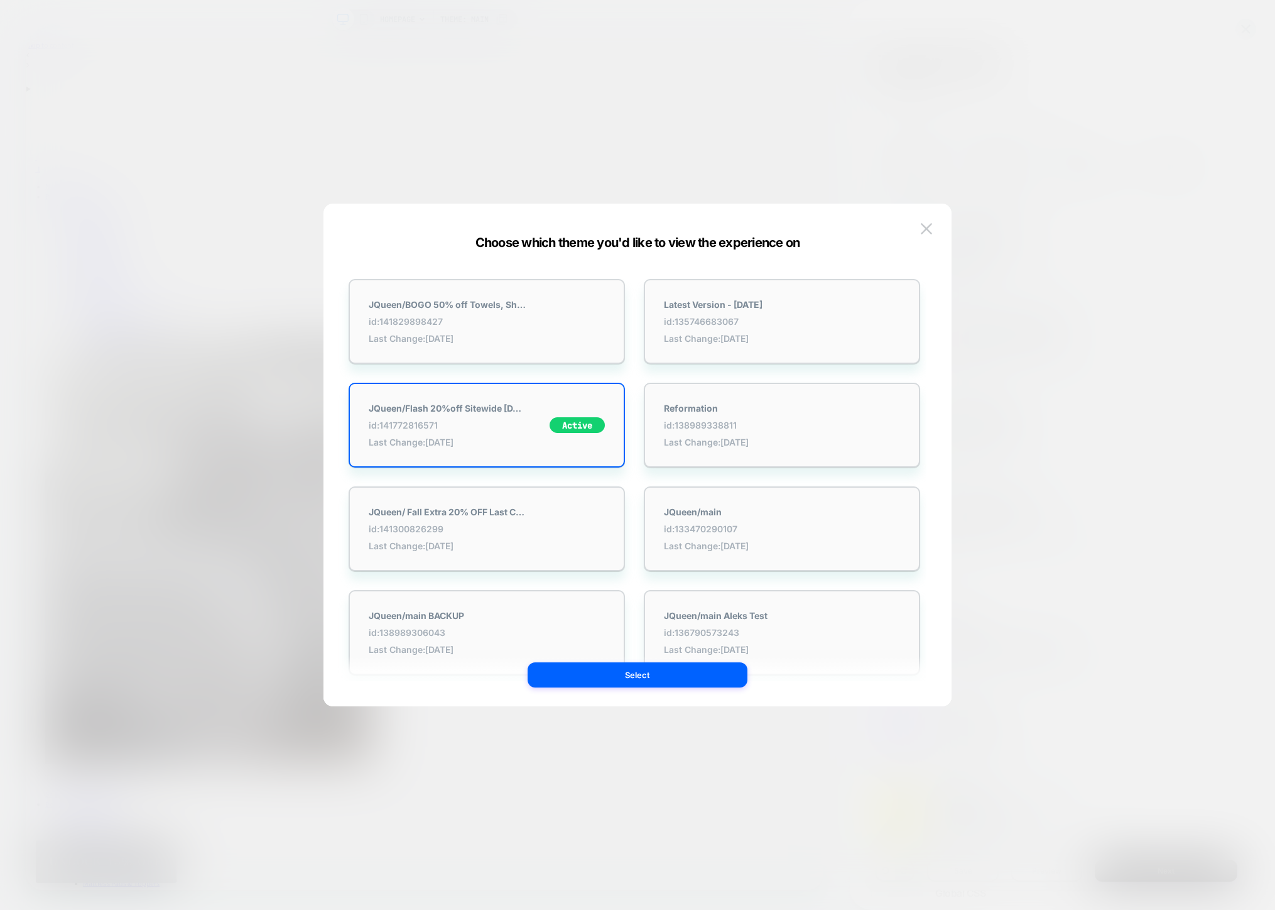
click at [644, 149] on div at bounding box center [637, 455] width 1275 height 910
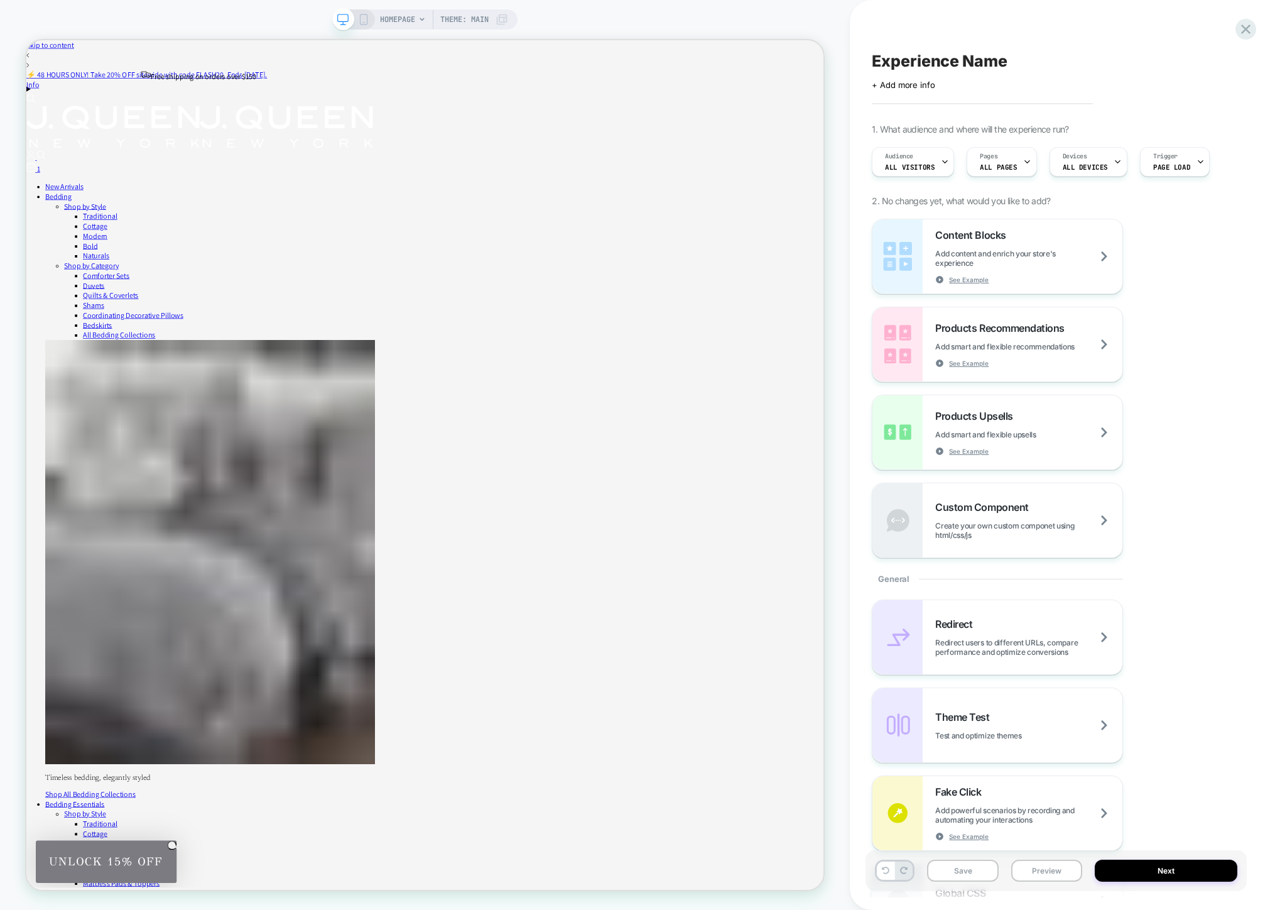
click at [414, 24] on span "HOMEPAGE" at bounding box center [397, 19] width 35 height 20
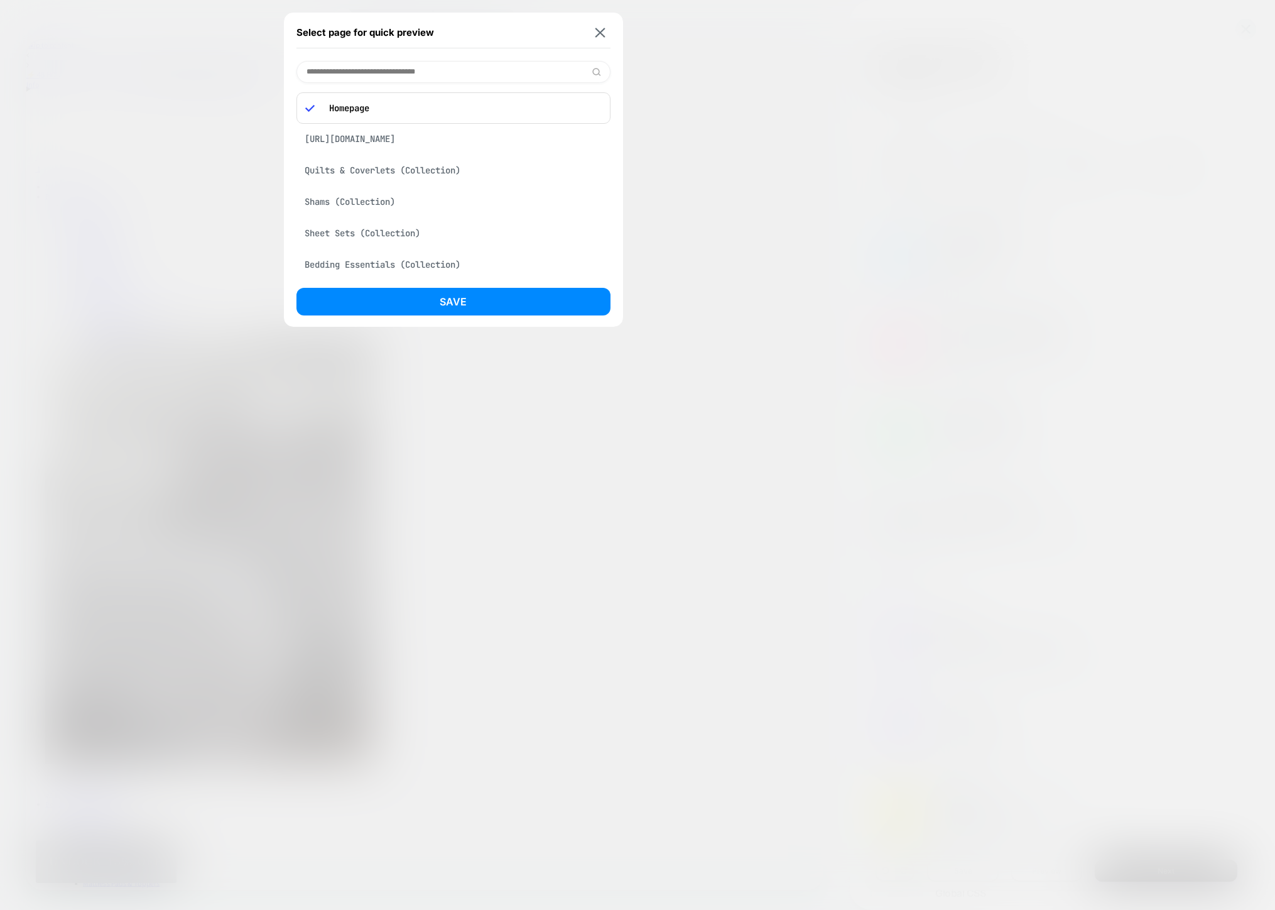
click at [443, 106] on p "Homepage" at bounding box center [462, 107] width 279 height 11
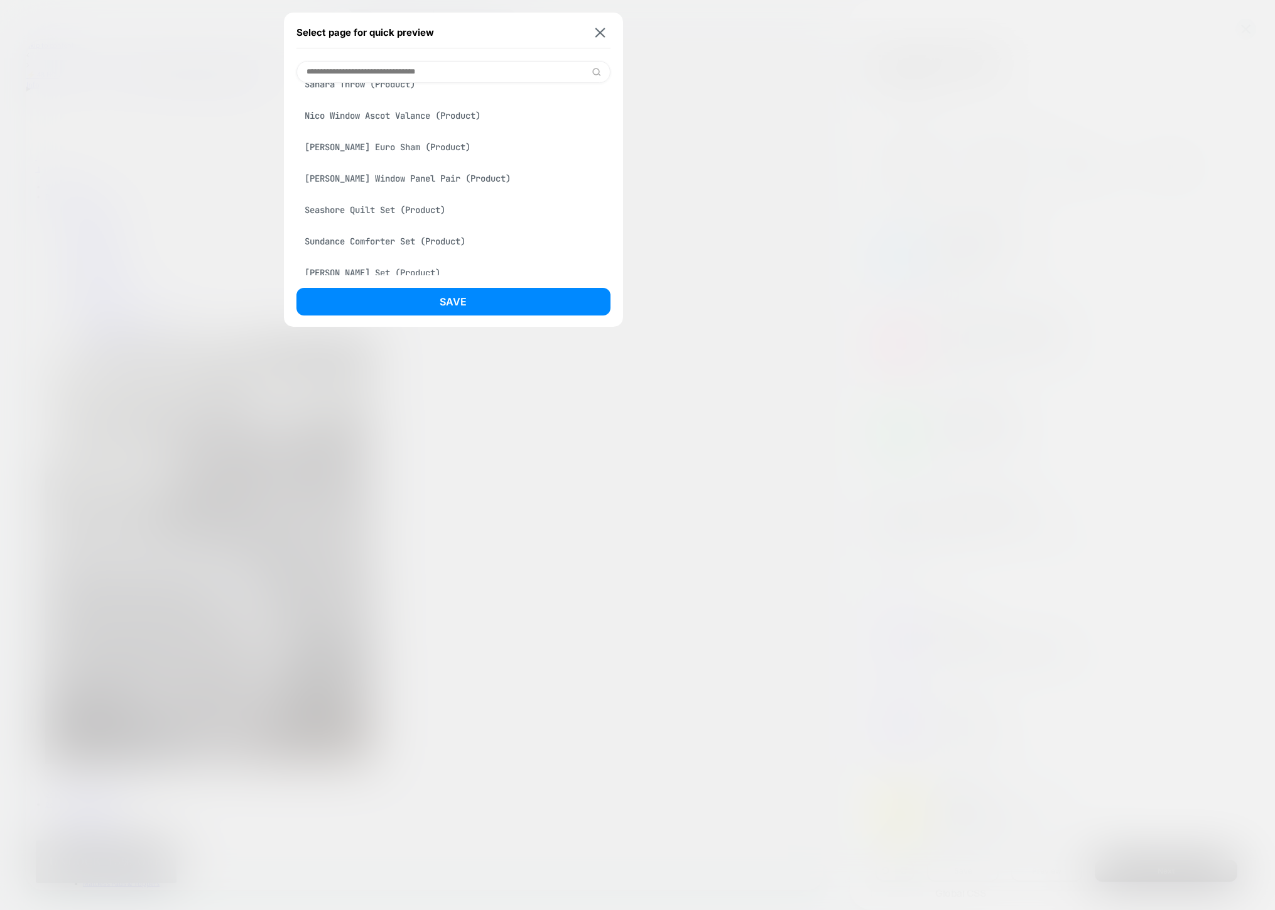
scroll to position [661, 0]
click at [379, 244] on div "Sundance Comforter Set (Product)" at bounding box center [453, 243] width 314 height 24
click at [489, 305] on button "Save" at bounding box center [453, 302] width 314 height 28
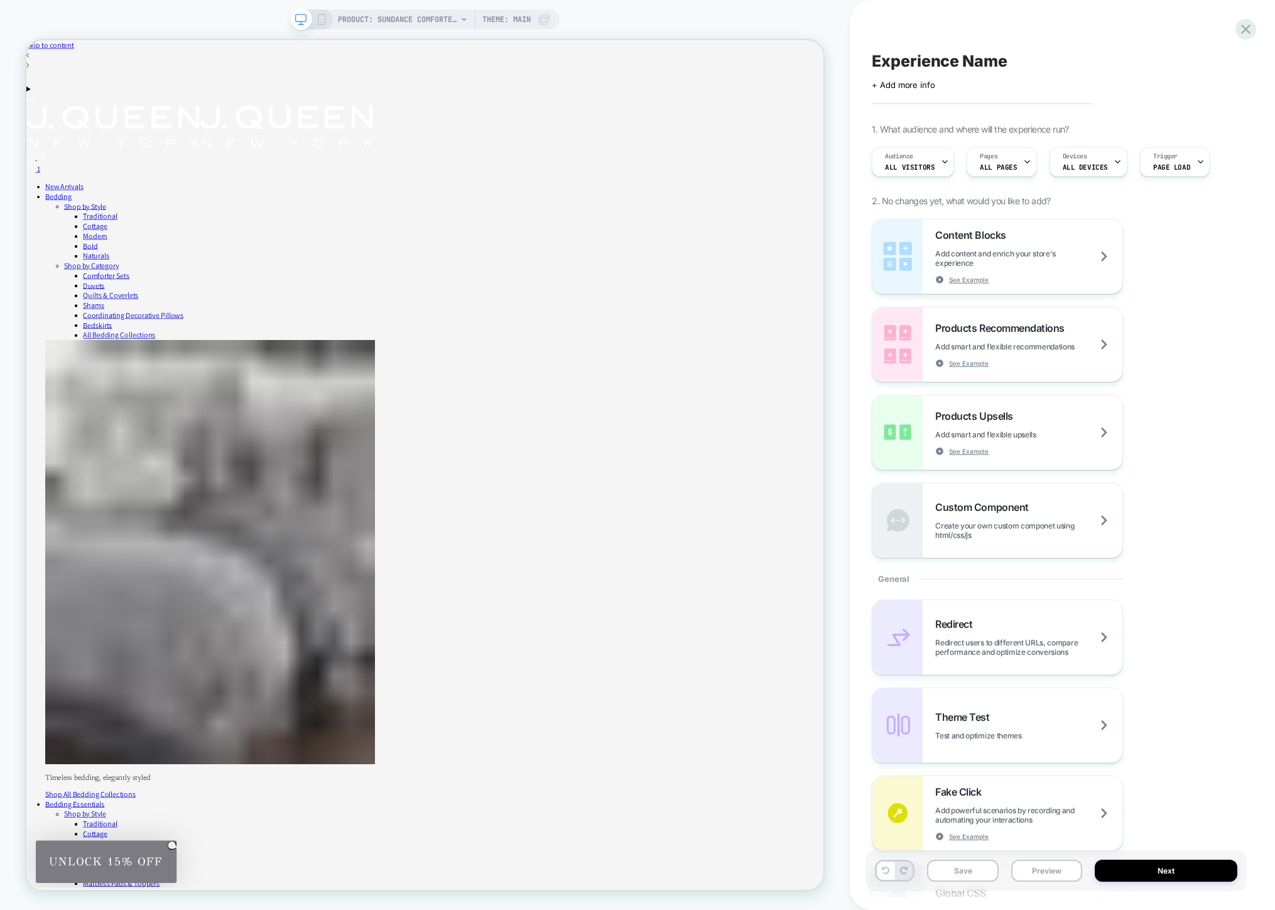
scroll to position [0, 1]
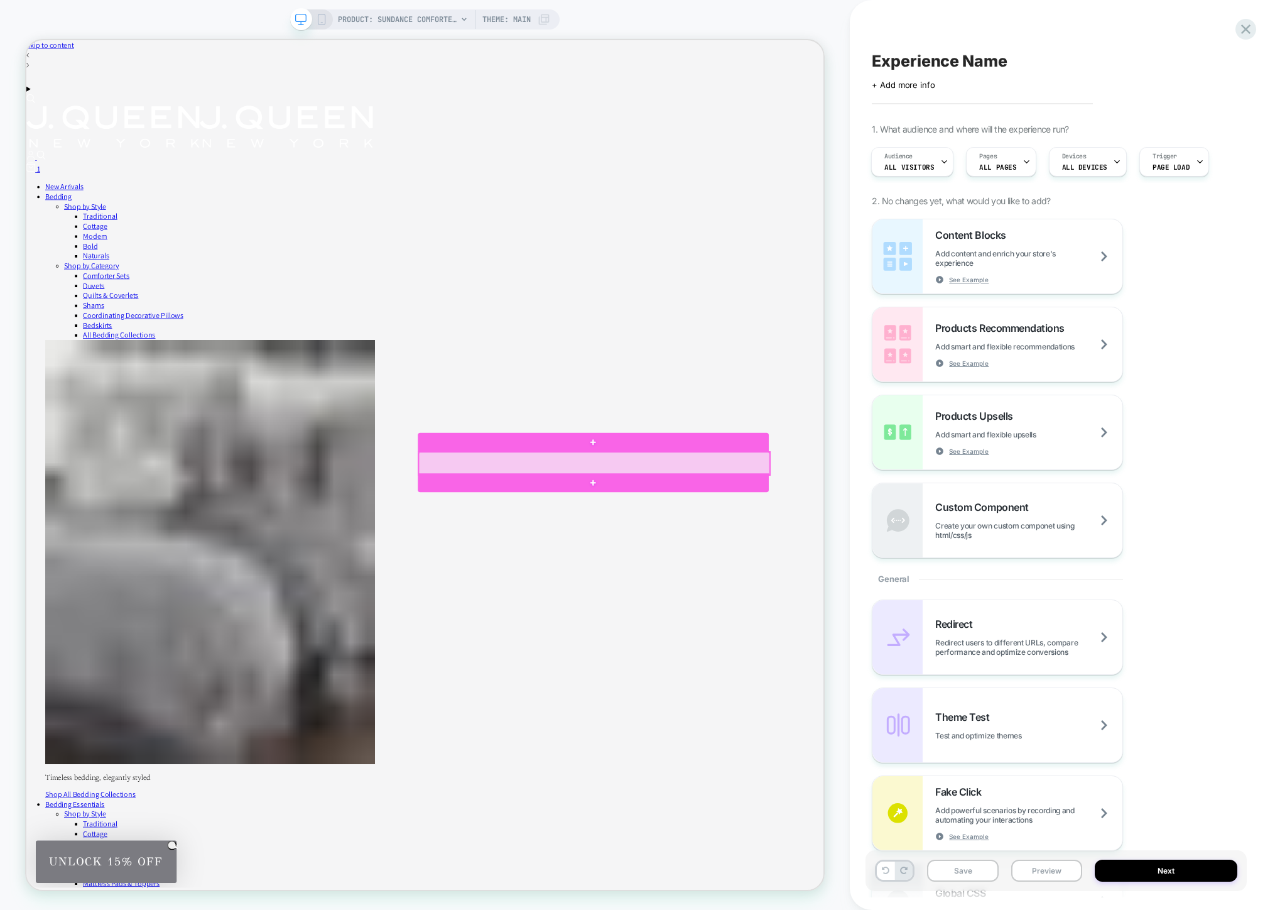
click at [887, 601] on div at bounding box center [784, 604] width 468 height 30
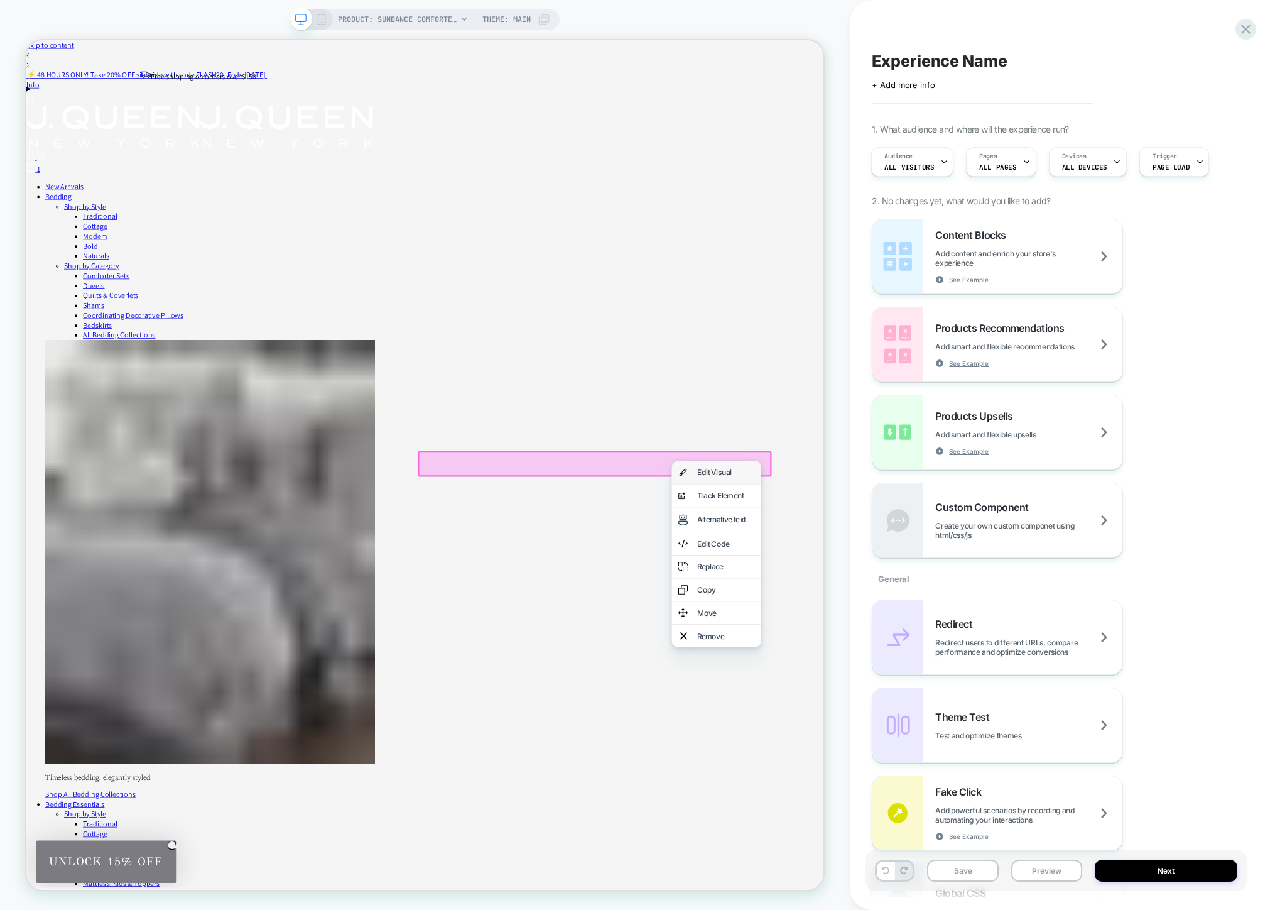
click at [967, 629] on div "Edit Visual" at bounding box center [946, 616] width 119 height 30
click at [898, 606] on div at bounding box center [784, 605] width 472 height 34
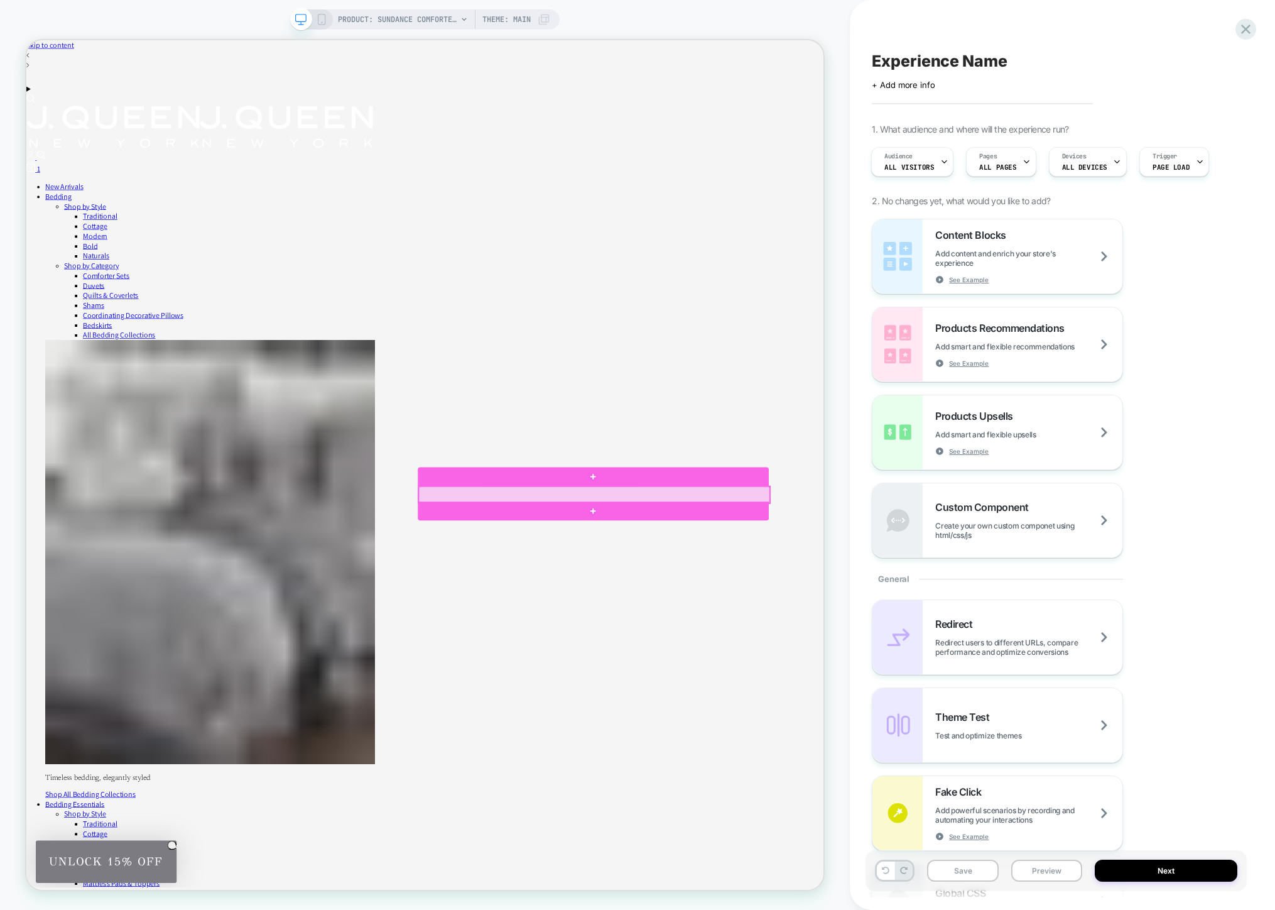
click at [723, 640] on div at bounding box center [784, 646] width 468 height 22
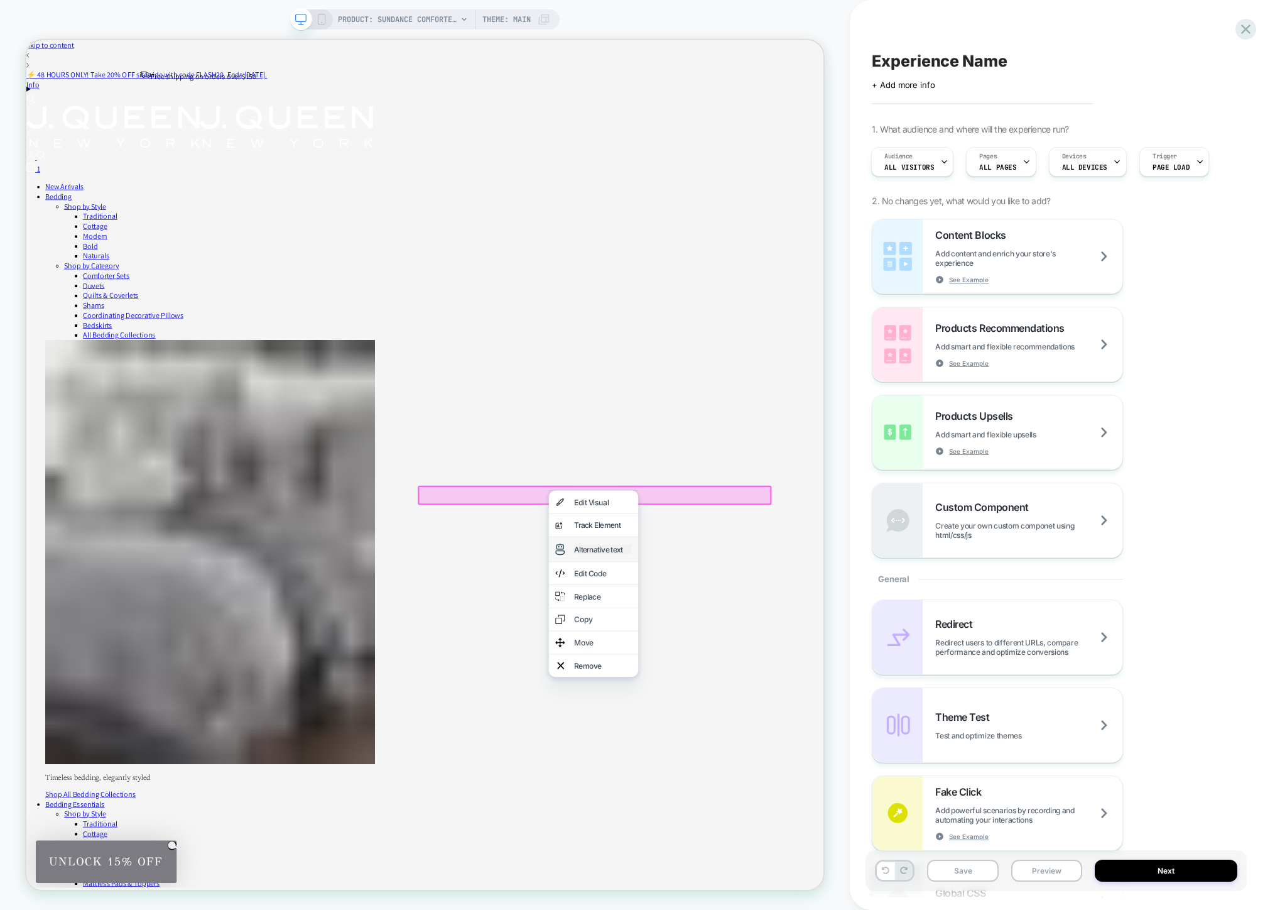
click at [766, 725] on div "Alternative text" at bounding box center [795, 718] width 77 height 13
click at [674, 636] on div at bounding box center [784, 647] width 472 height 26
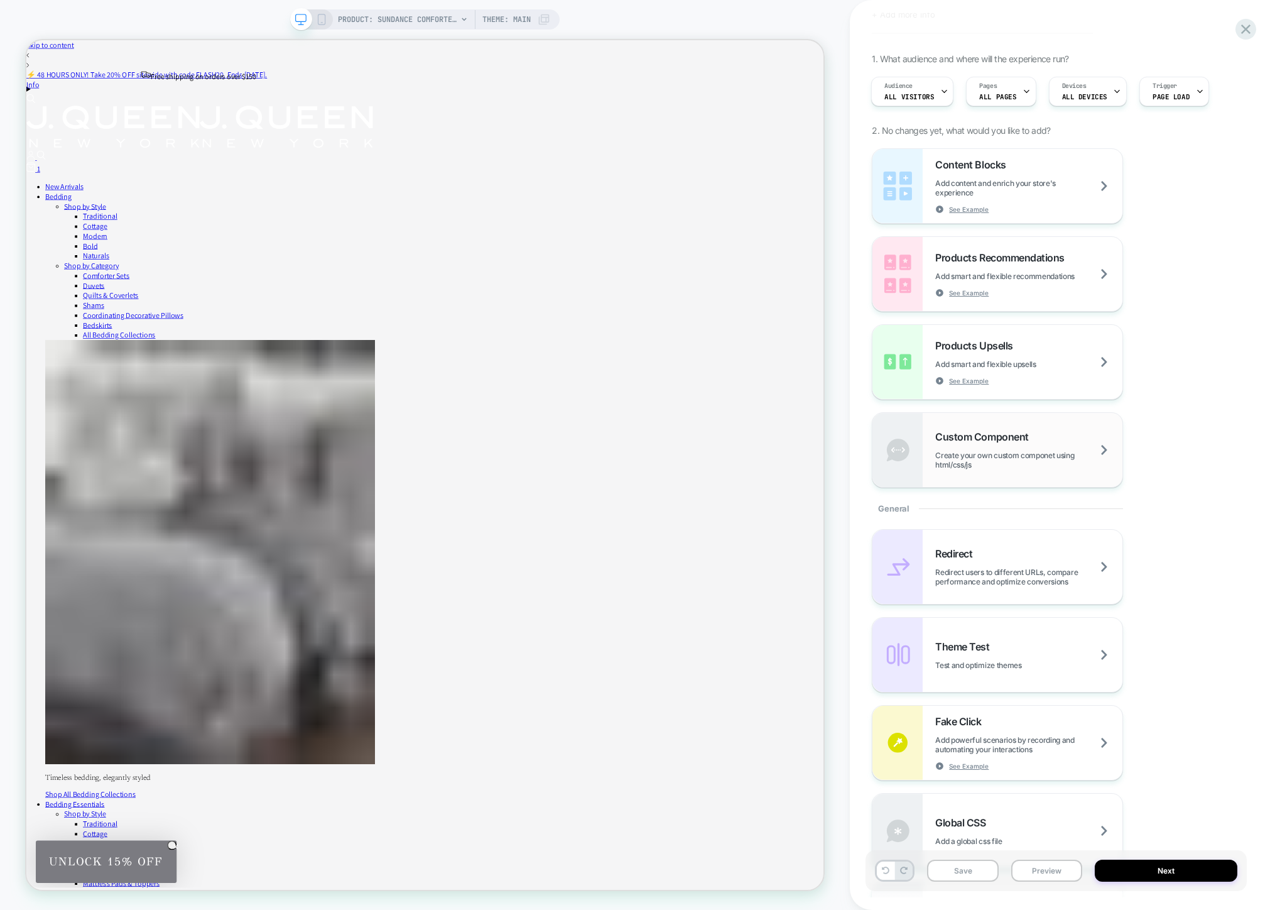
scroll to position [0, 0]
